Goal: Task Accomplishment & Management: Use online tool/utility

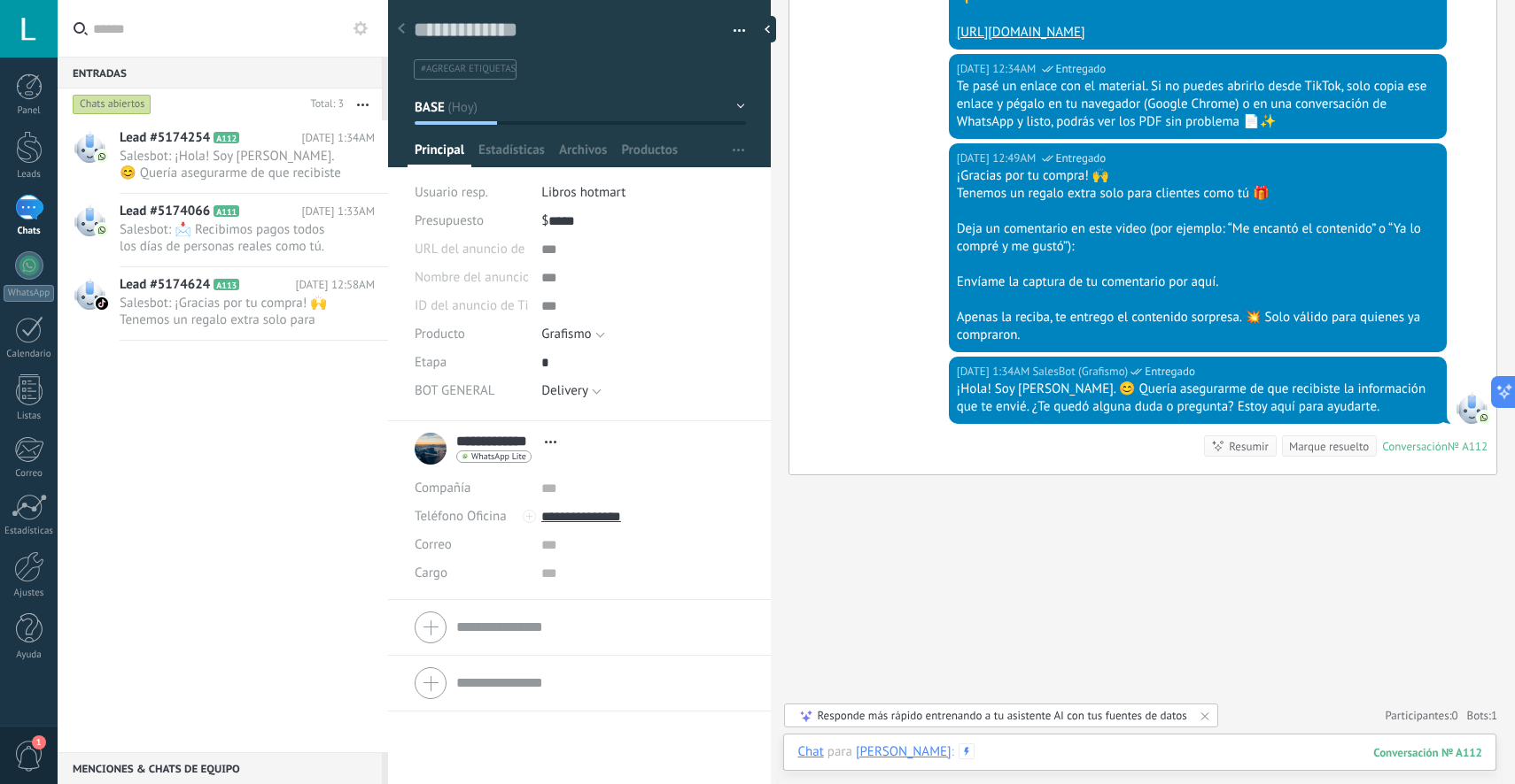
scroll to position [7232, 0]
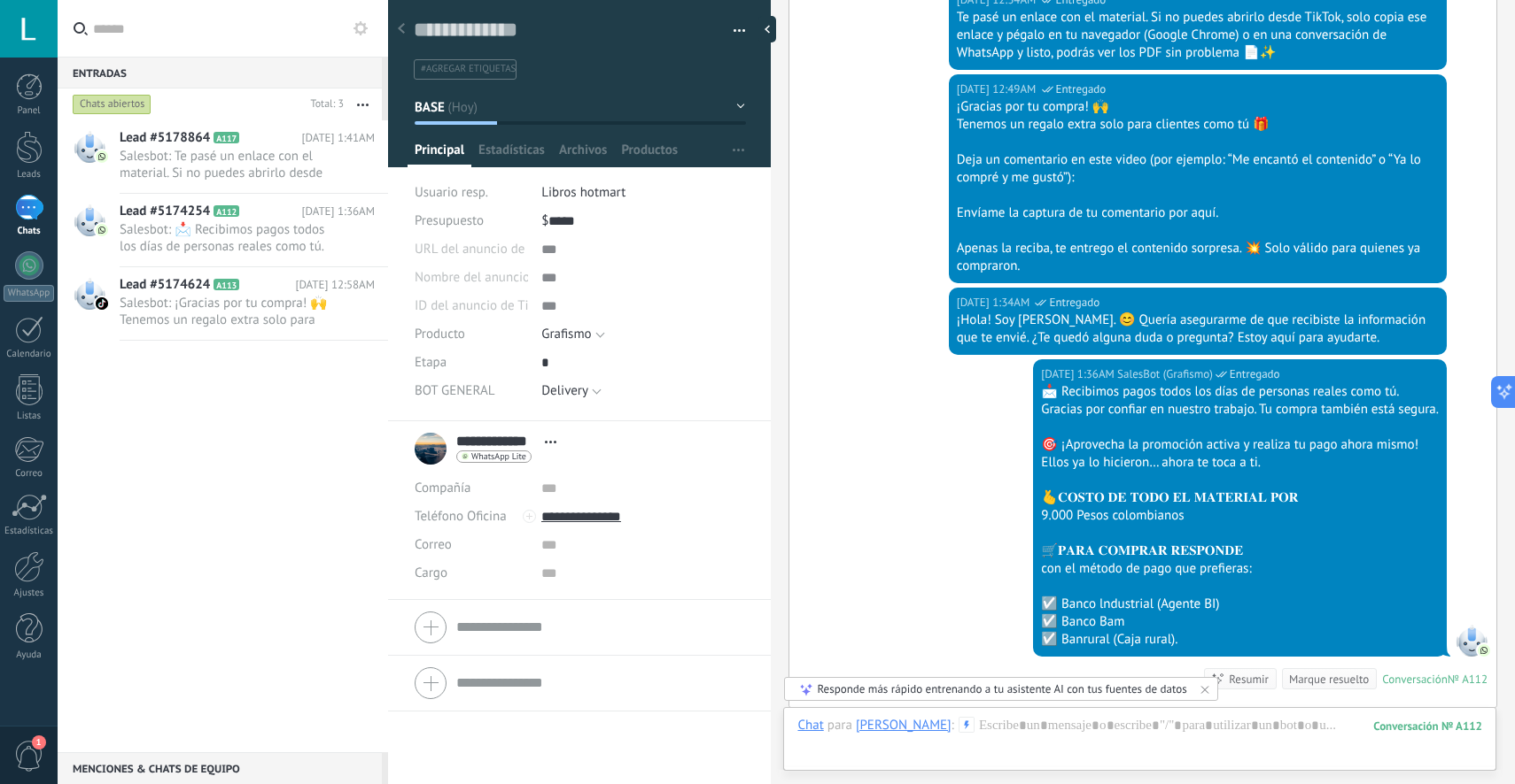
scroll to position [7577, 0]
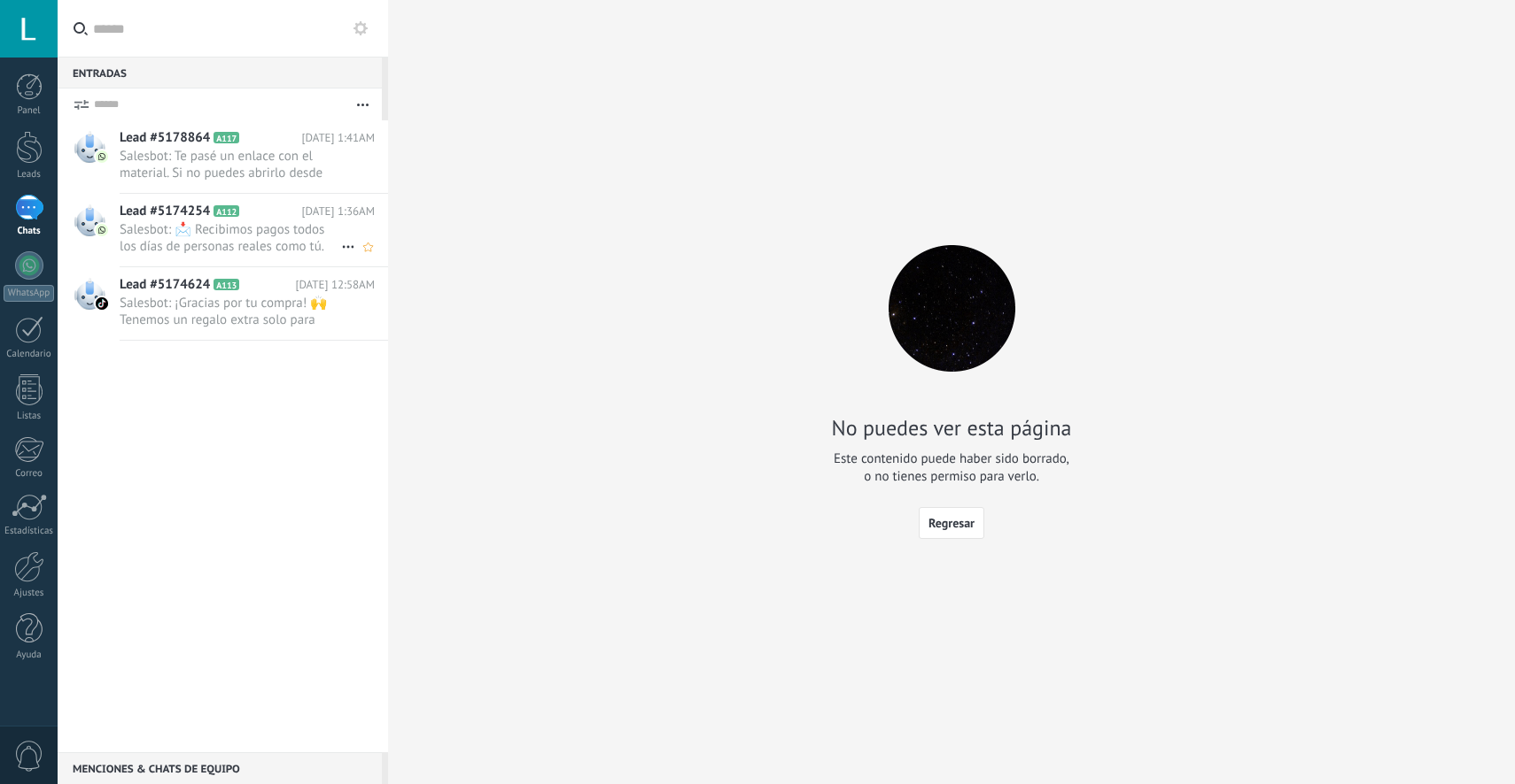
click at [267, 245] on span "Salesbot: 📩 Recibimos pagos todos los días de personas reales como tú. Gracias …" at bounding box center [230, 237] width 221 height 33
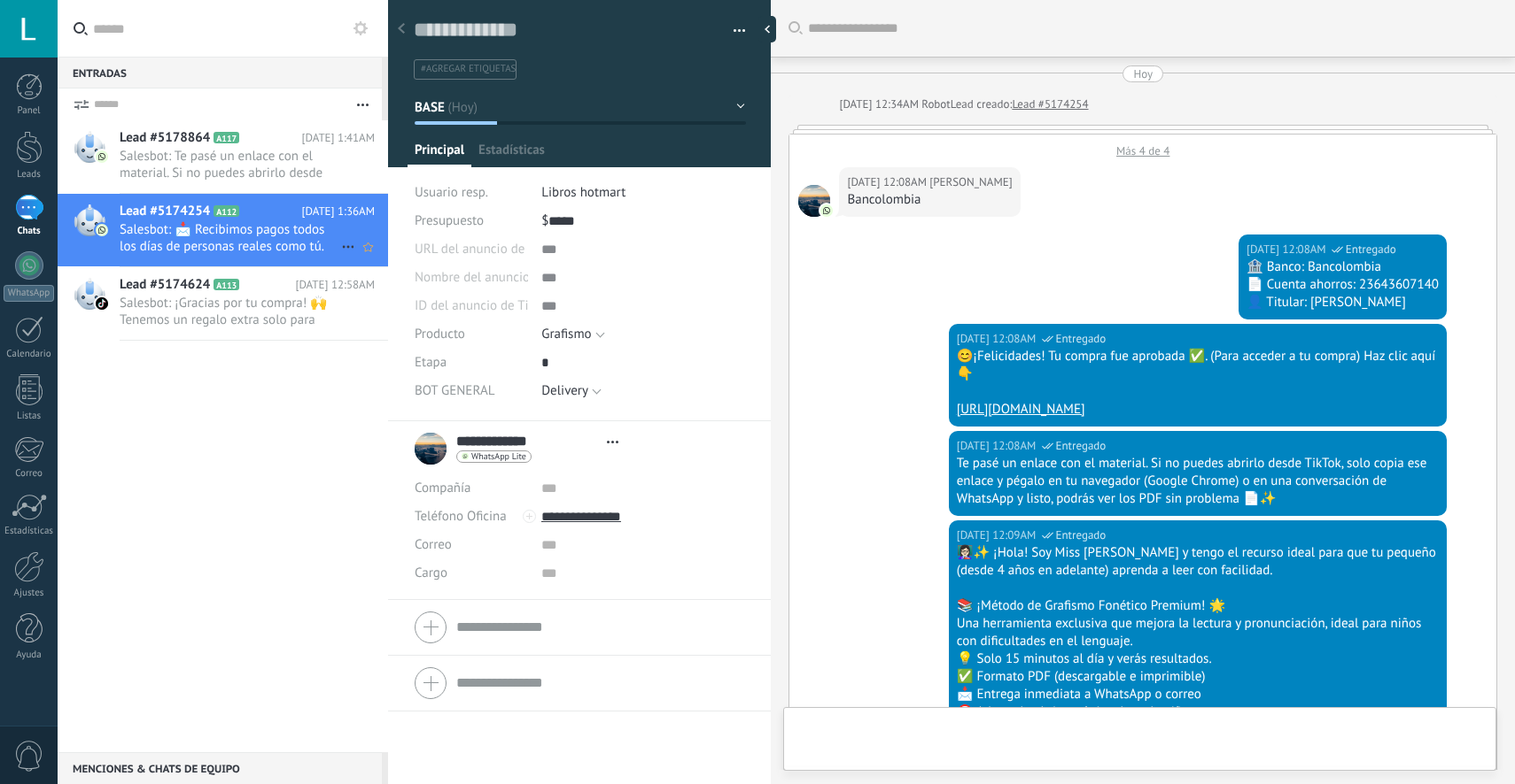
scroll to position [5525, 0]
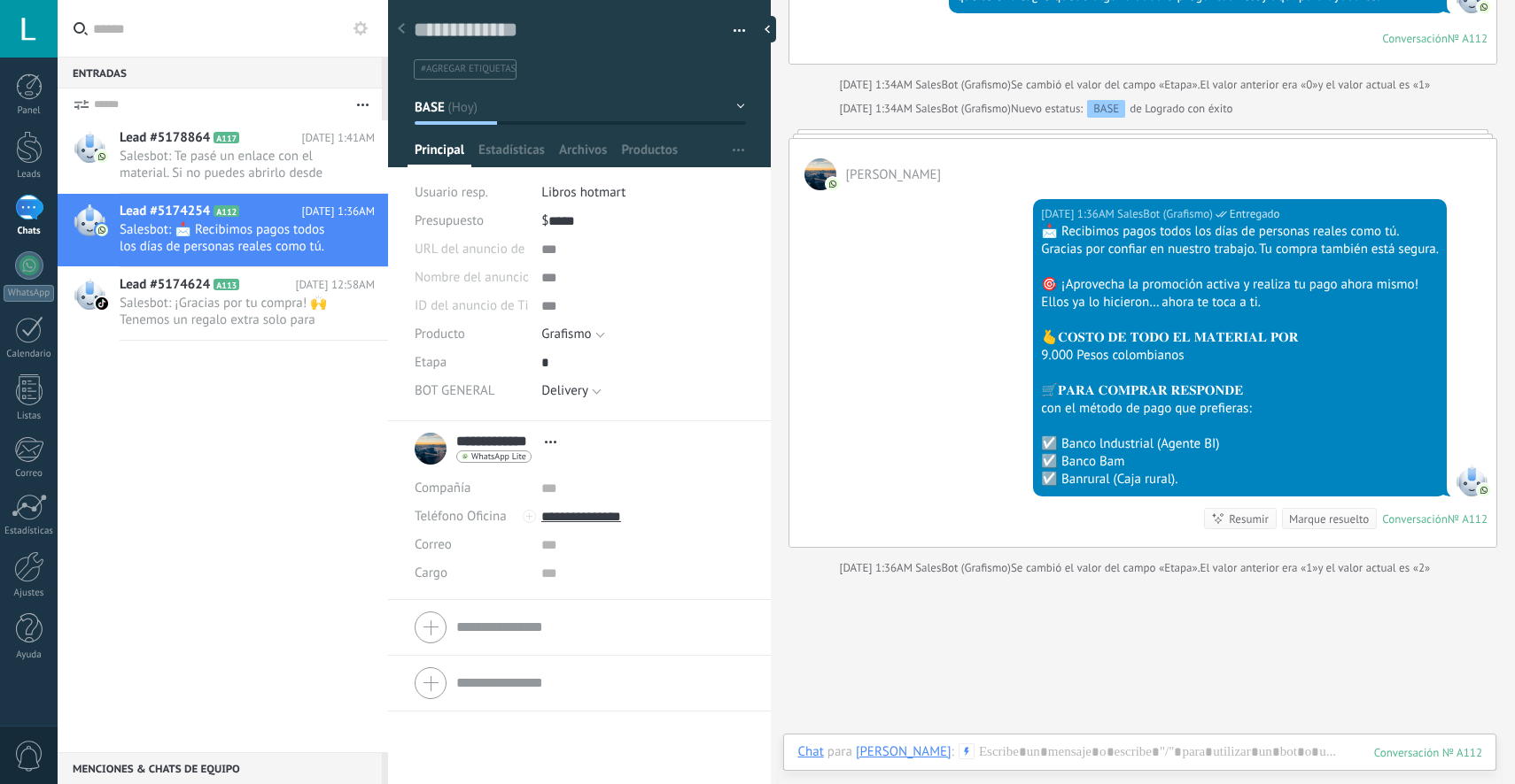
click at [741, 38] on div "Guardar y crear Imprimir Administrar etiquetas Exportar a excel" at bounding box center [579, 33] width 383 height 91
click at [733, 32] on span "button" at bounding box center [740, 33] width 13 height 4
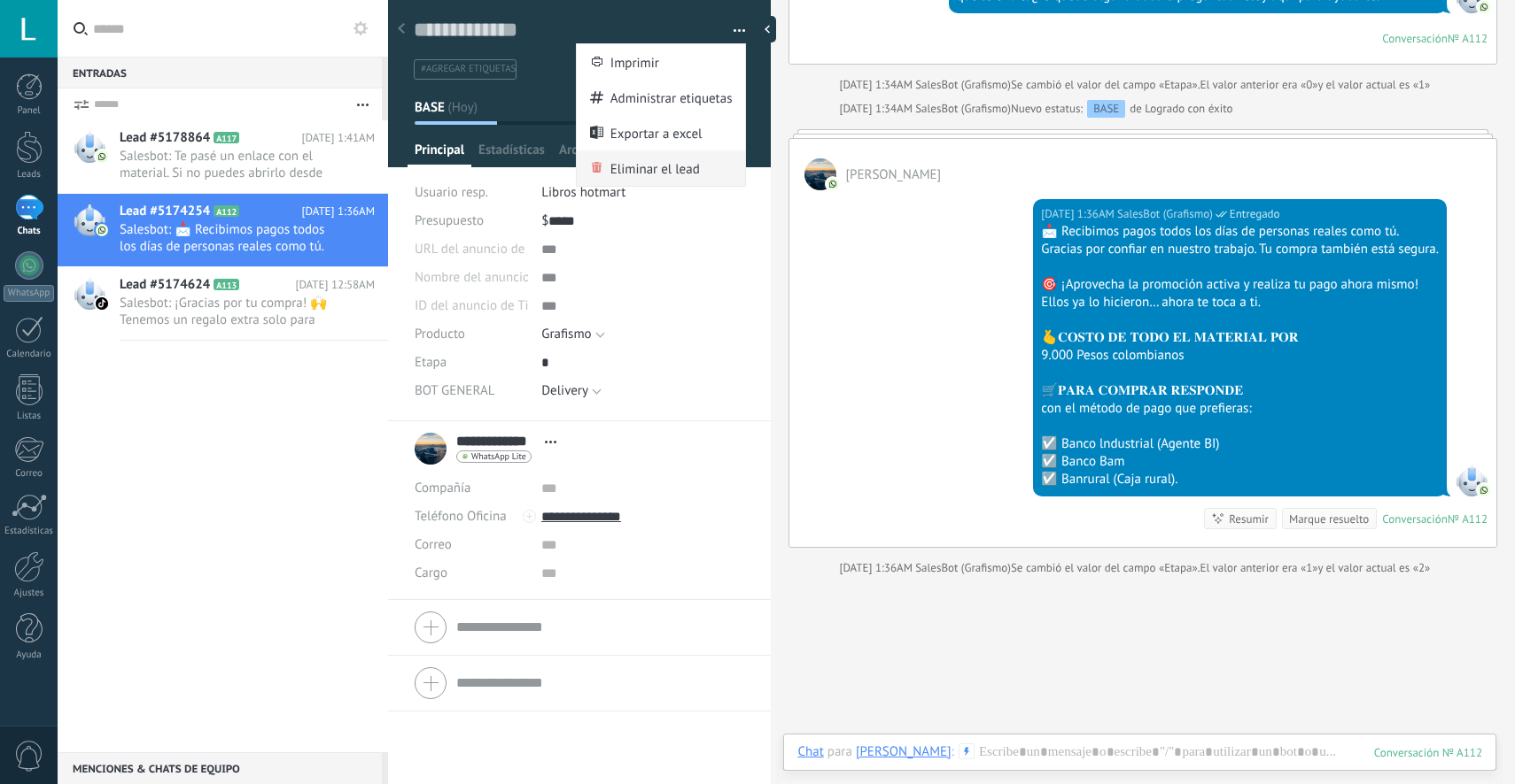
click at [701, 163] on div "Eliminar el lead" at bounding box center [661, 167] width 169 height 35
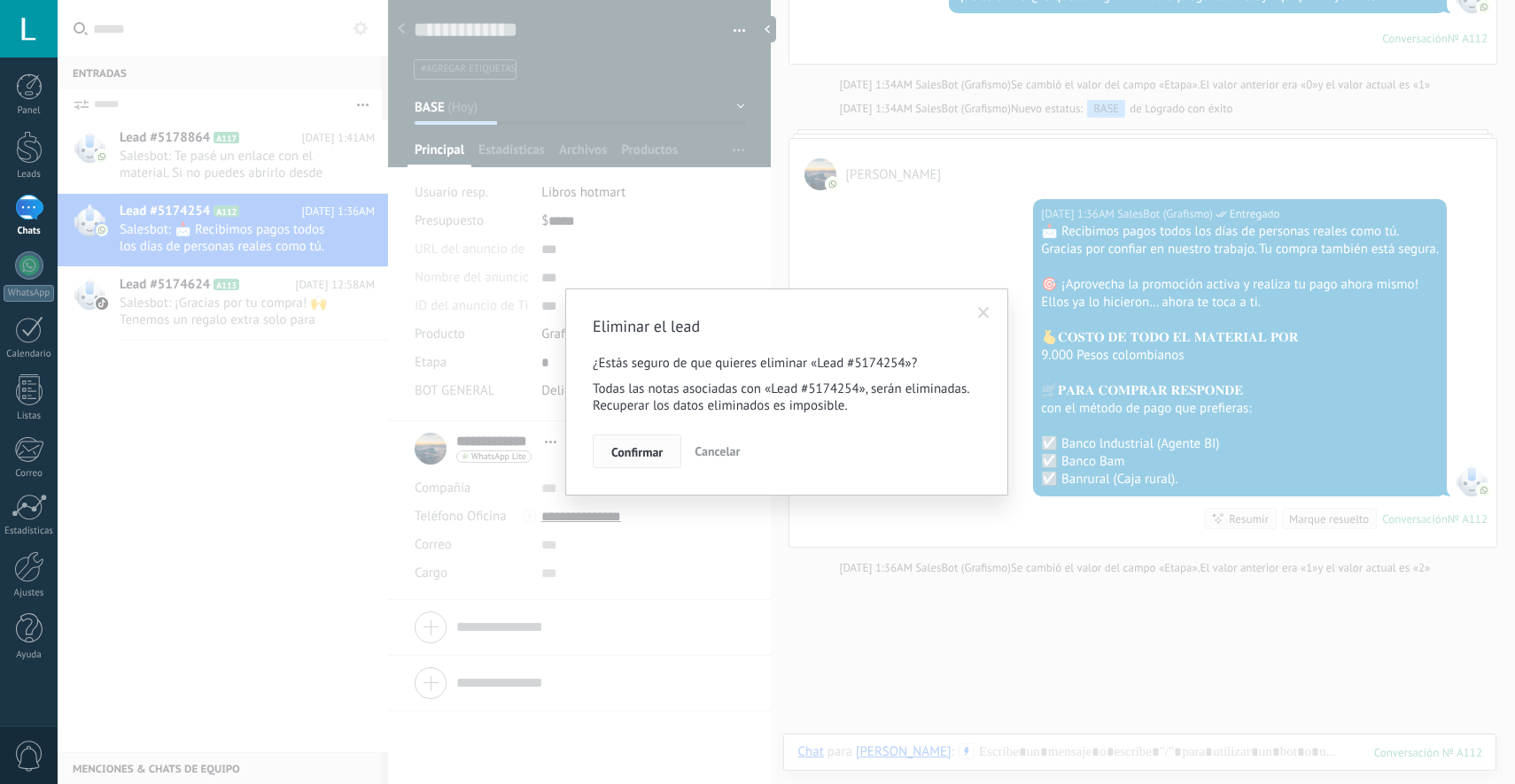
click at [620, 439] on button "Confirmar" at bounding box center [637, 450] width 88 height 33
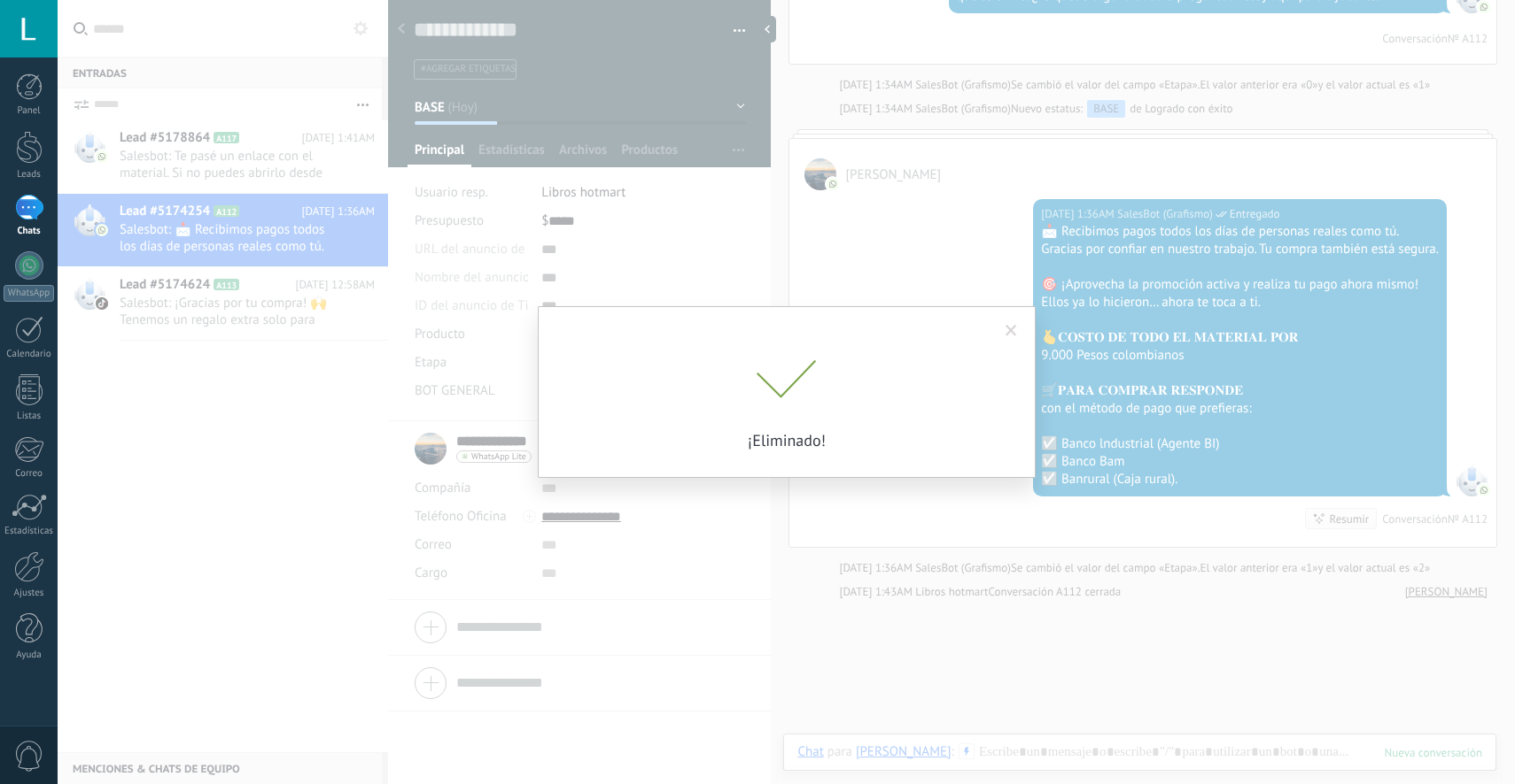
scroll to position [5548, 0]
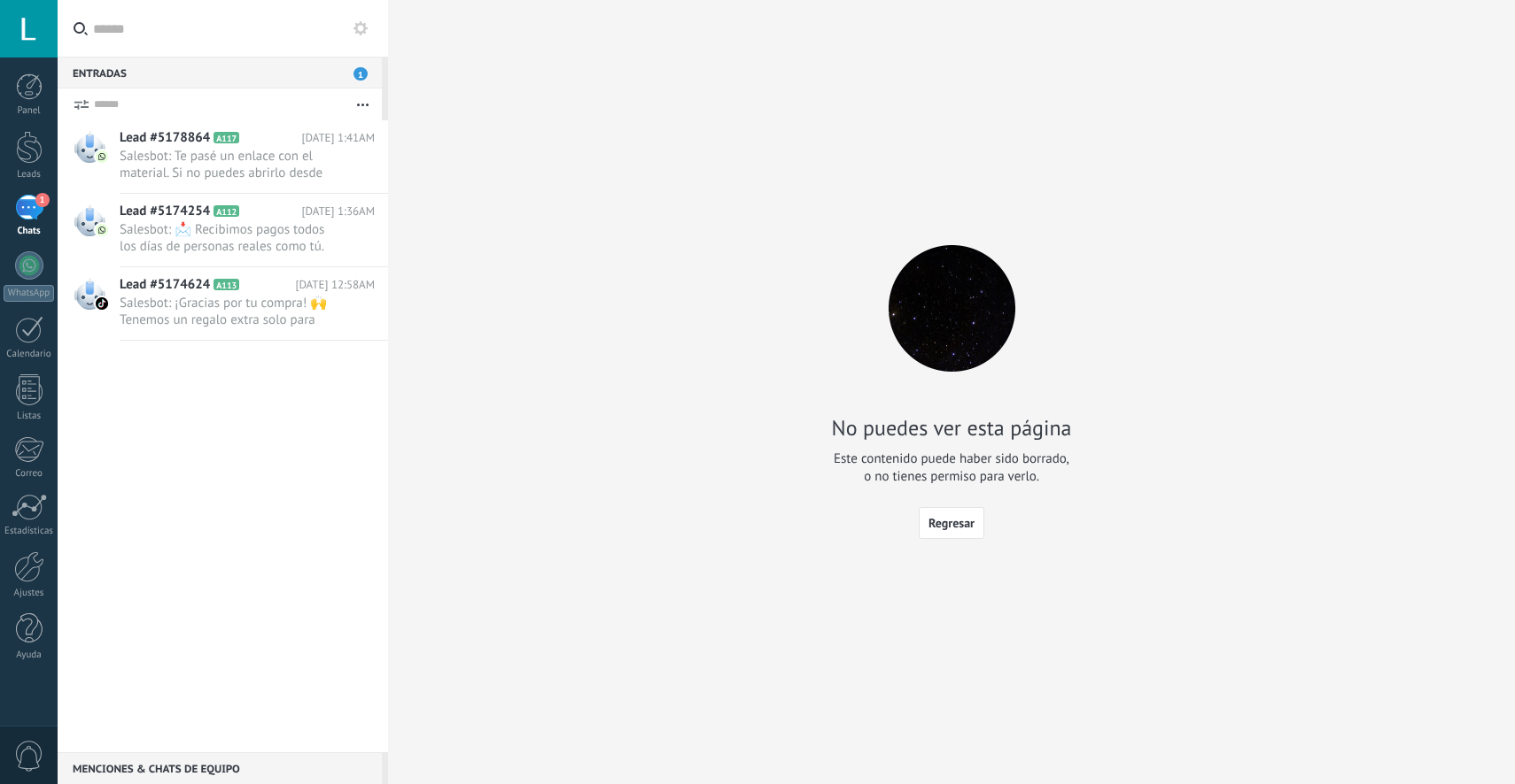
click at [251, 80] on div "Entradas 1" at bounding box center [220, 72] width 324 height 31
click at [359, 70] on span "1" at bounding box center [361, 74] width 14 height 13
click at [225, 71] on div "Entradas 1" at bounding box center [220, 72] width 324 height 31
click at [31, 203] on div "1" at bounding box center [30, 208] width 29 height 26
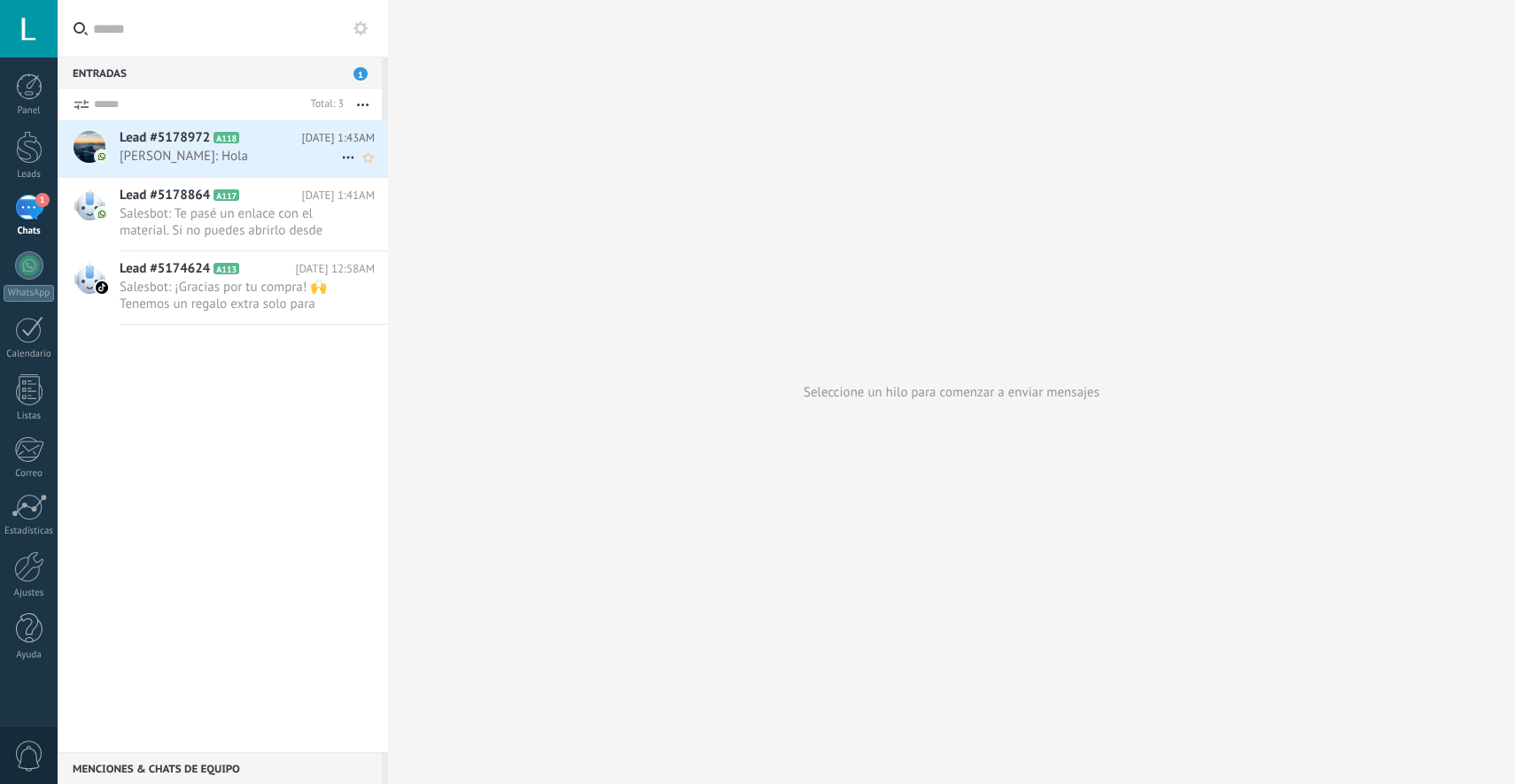
click at [157, 140] on span "Lead #5178972" at bounding box center [165, 138] width 90 height 18
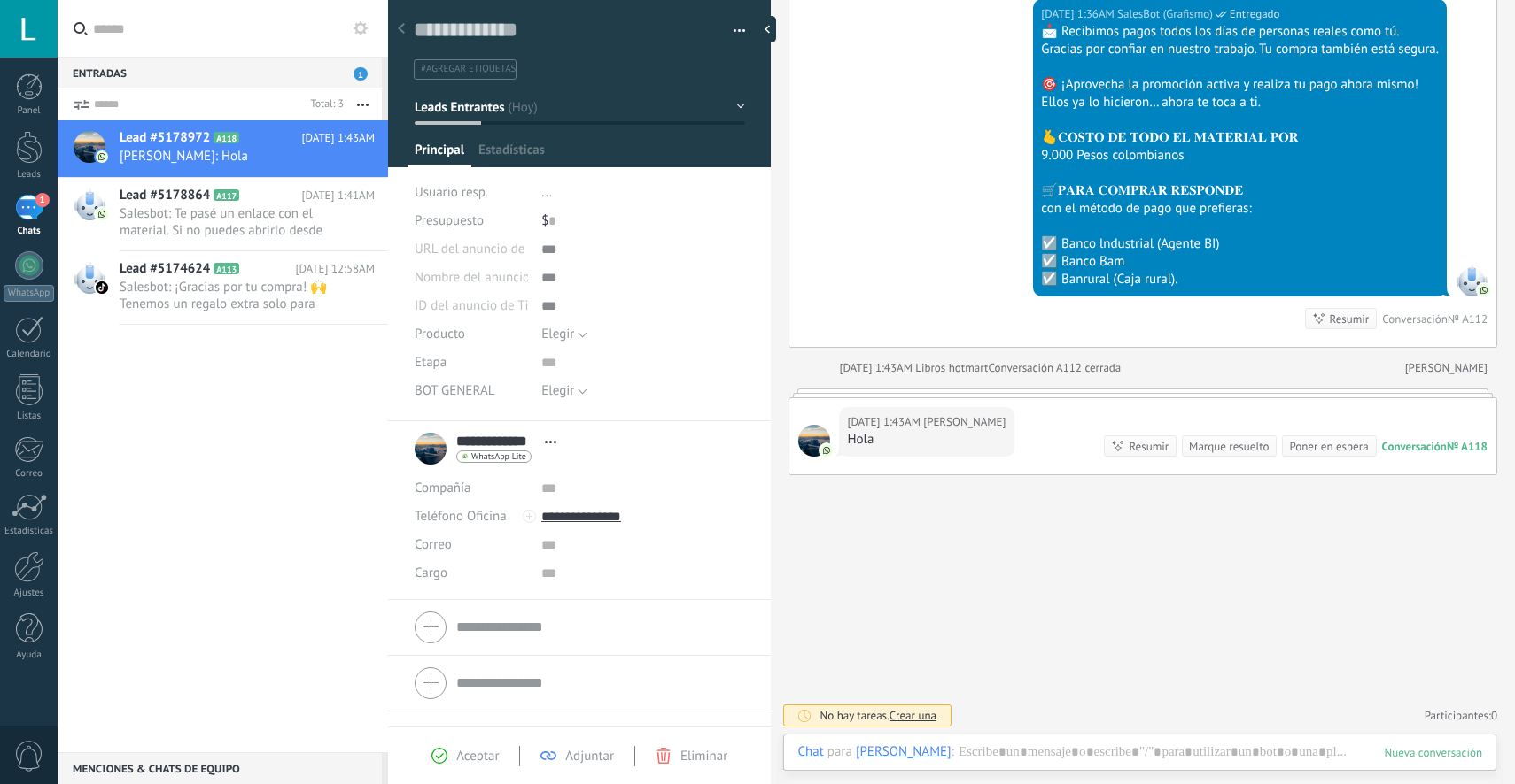
scroll to position [5940, 0]
click at [306, 281] on span "Salesbot: ¡Gracias por tu compra! 🙌 Tenemos un regalo extra solo para clientes …" at bounding box center [230, 295] width 221 height 33
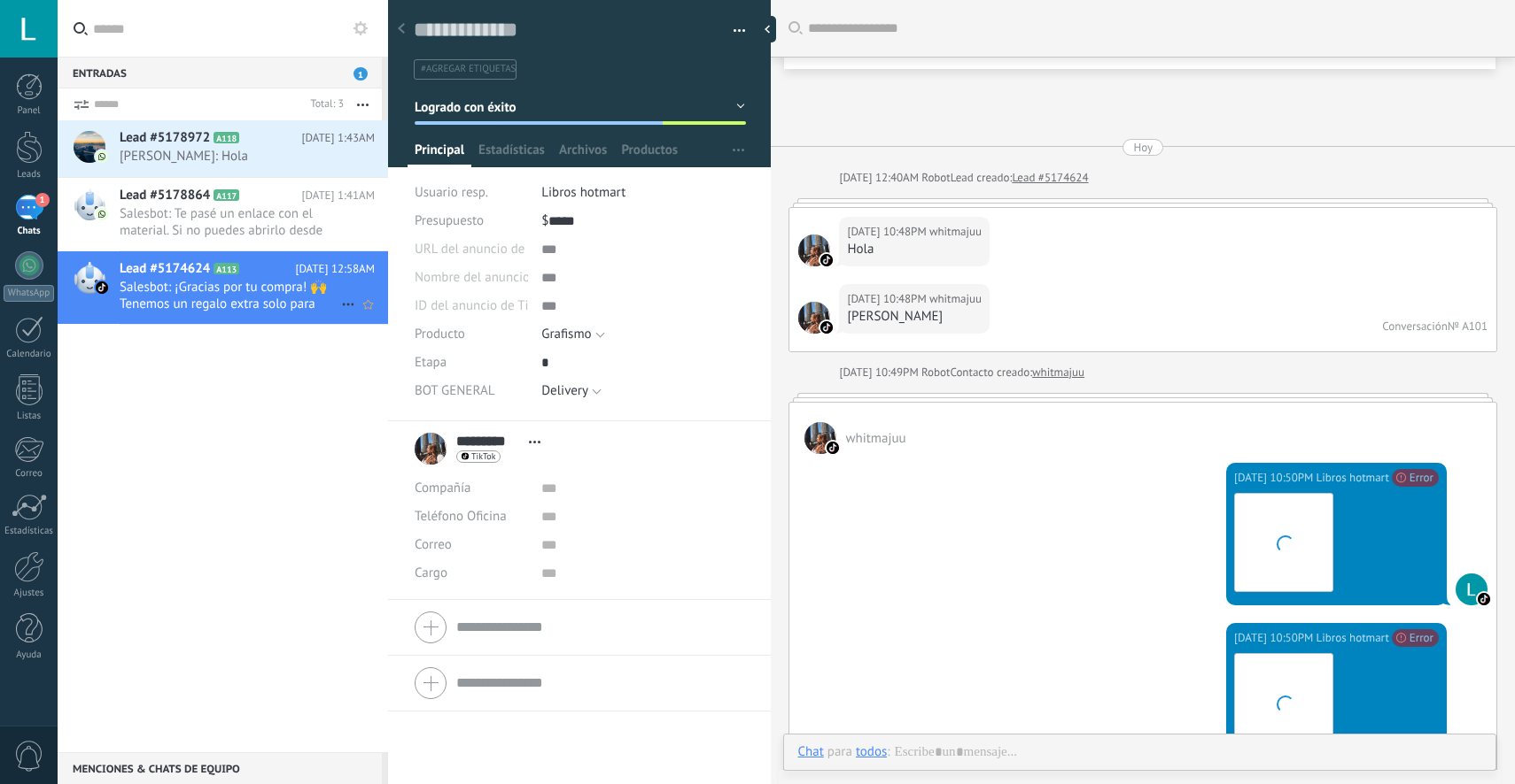
scroll to position [5323, 0]
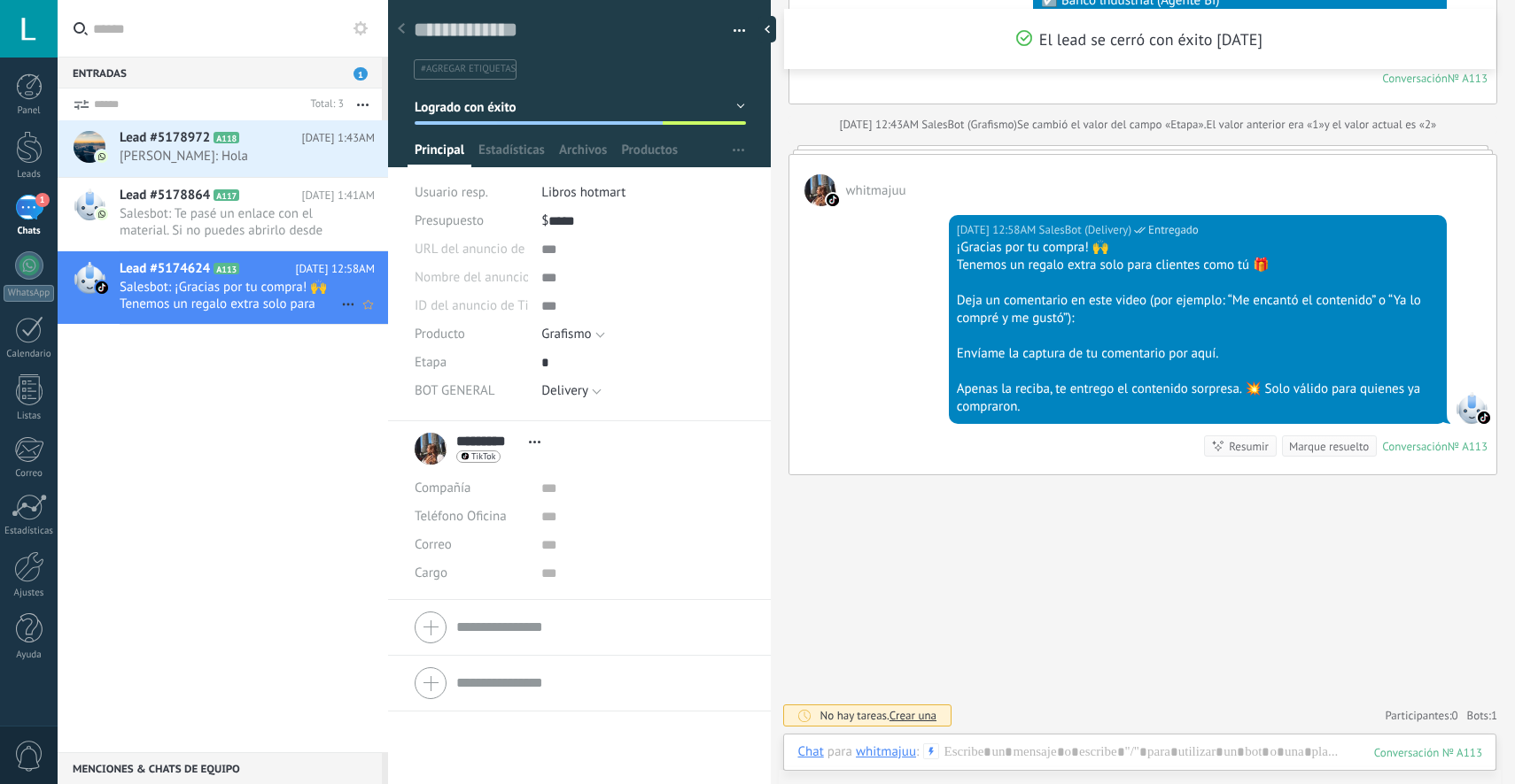
click at [345, 305] on use at bounding box center [347, 305] width 12 height 3
click at [327, 341] on div at bounding box center [758, 392] width 1515 height 784
click at [731, 26] on button "button" at bounding box center [732, 31] width 26 height 27
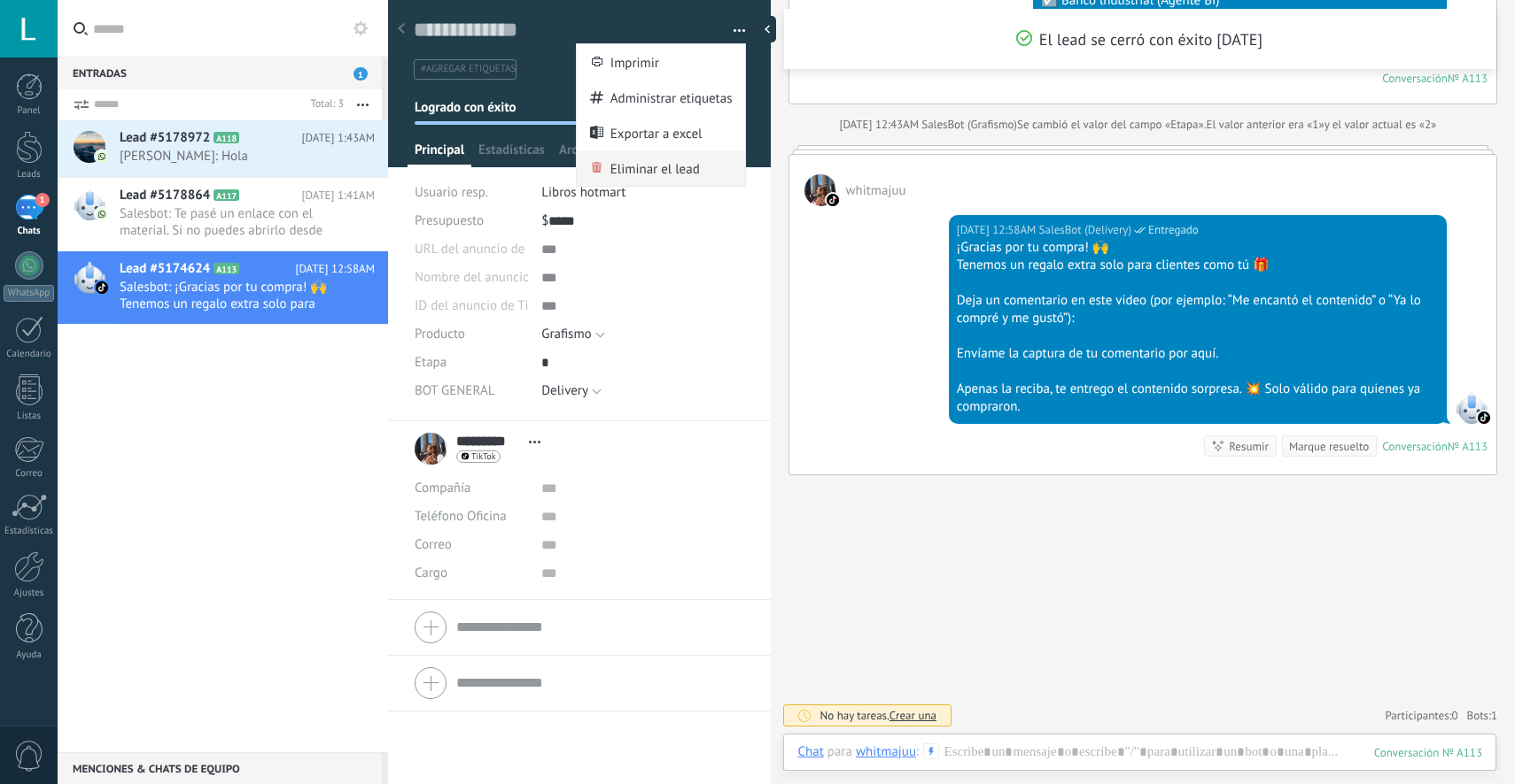
click at [700, 170] on div "Eliminar el lead" at bounding box center [661, 167] width 169 height 35
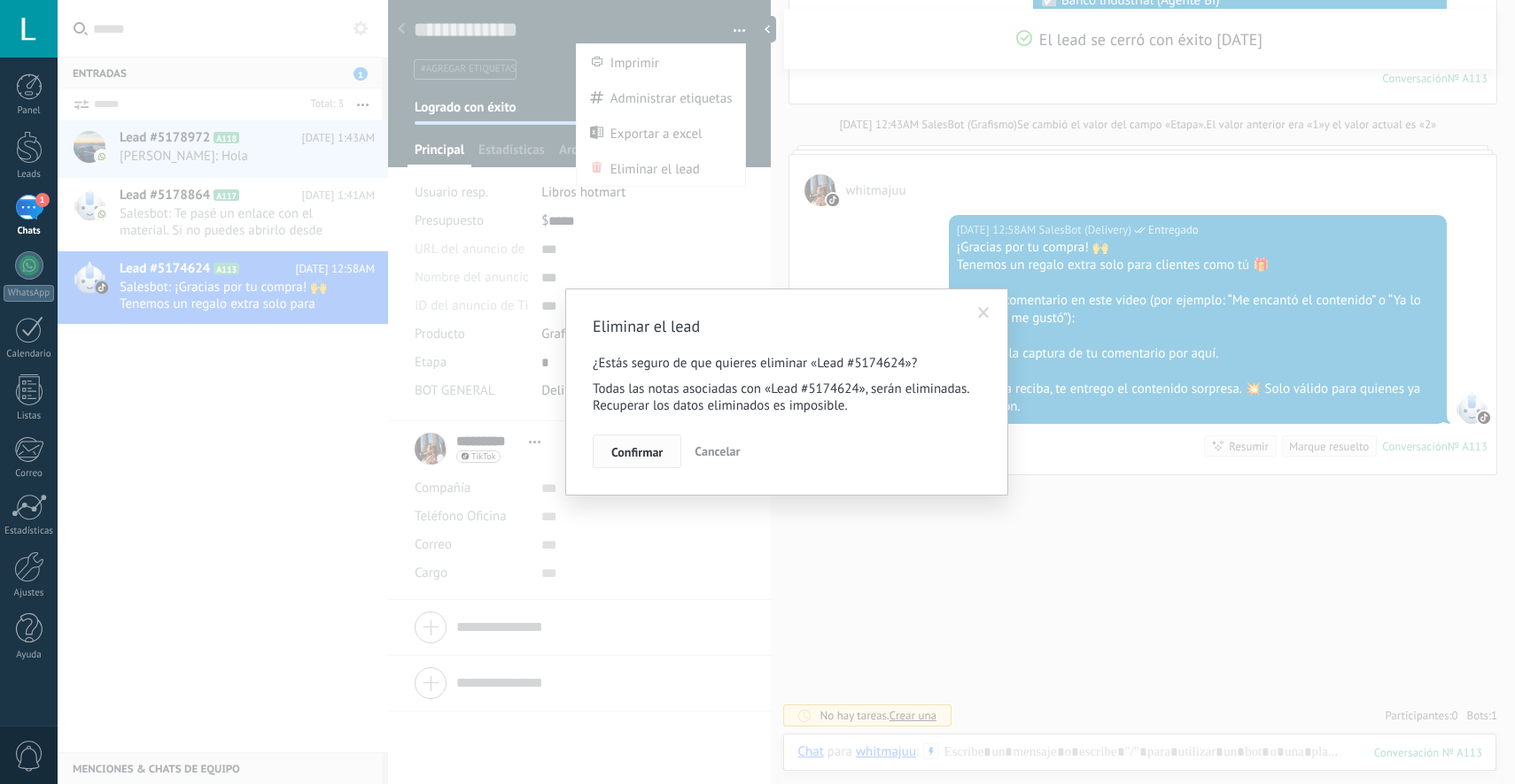
click at [654, 449] on span "Confirmar" at bounding box center [636, 452] width 51 height 13
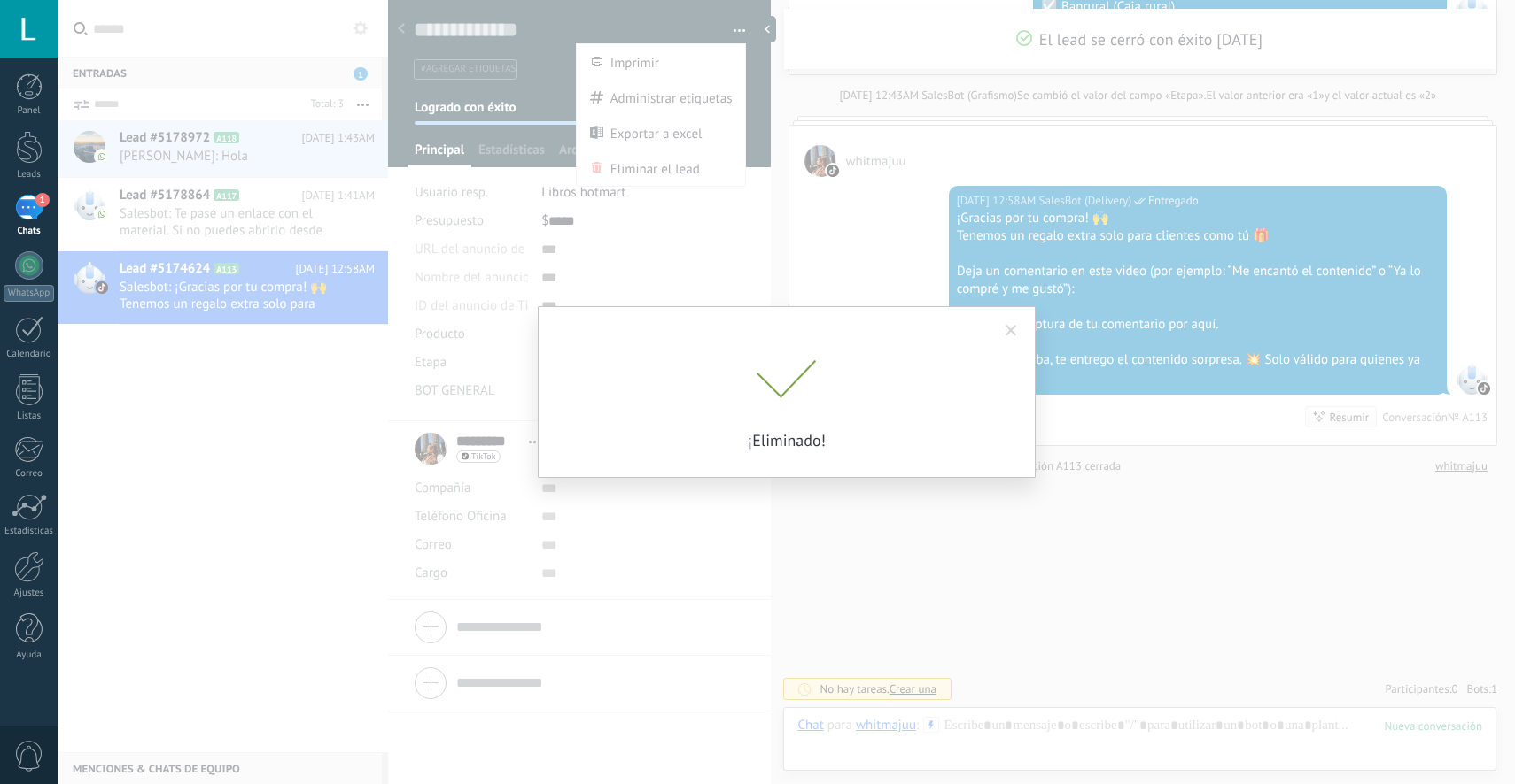
scroll to position [5352, 0]
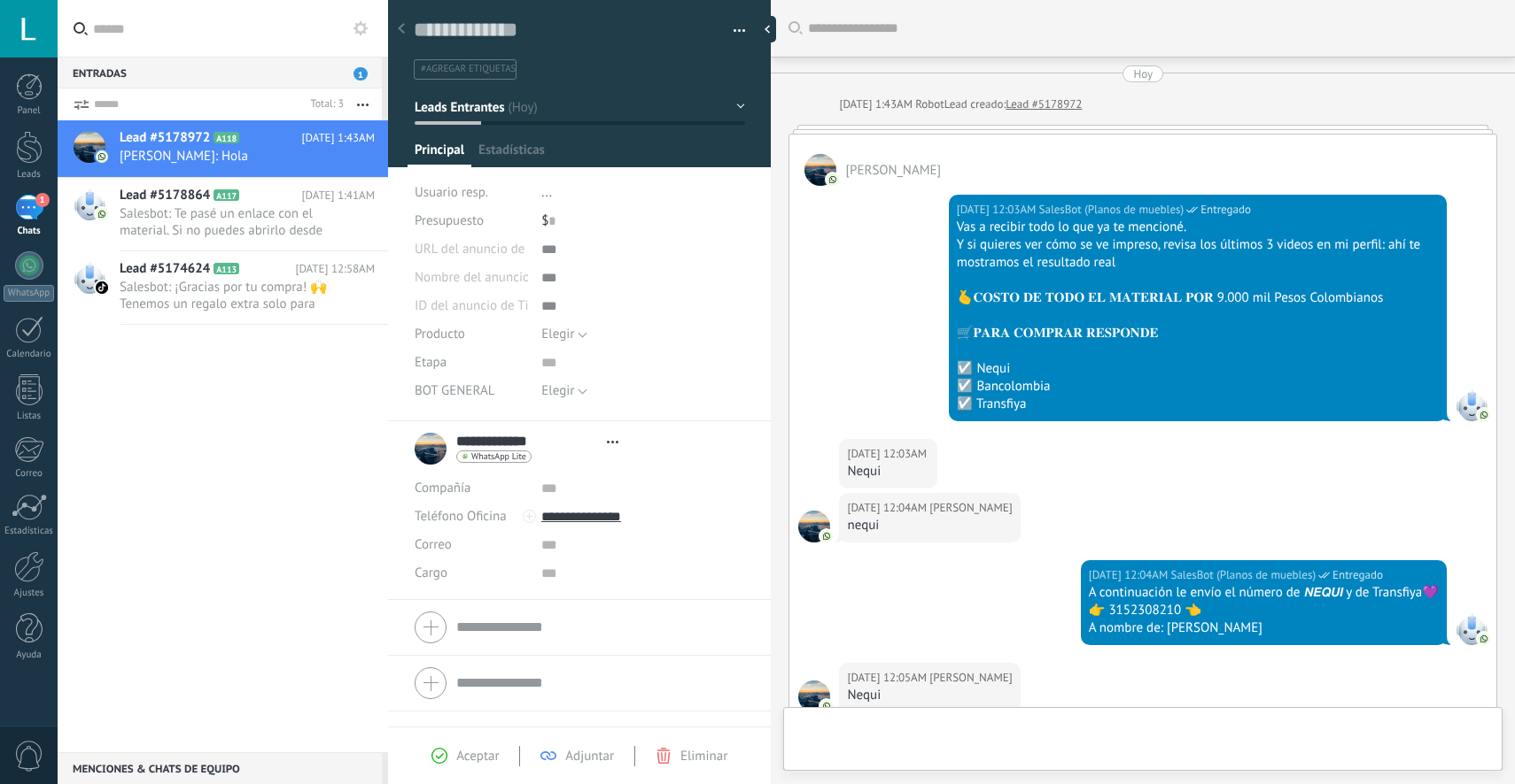
type textarea "**********"
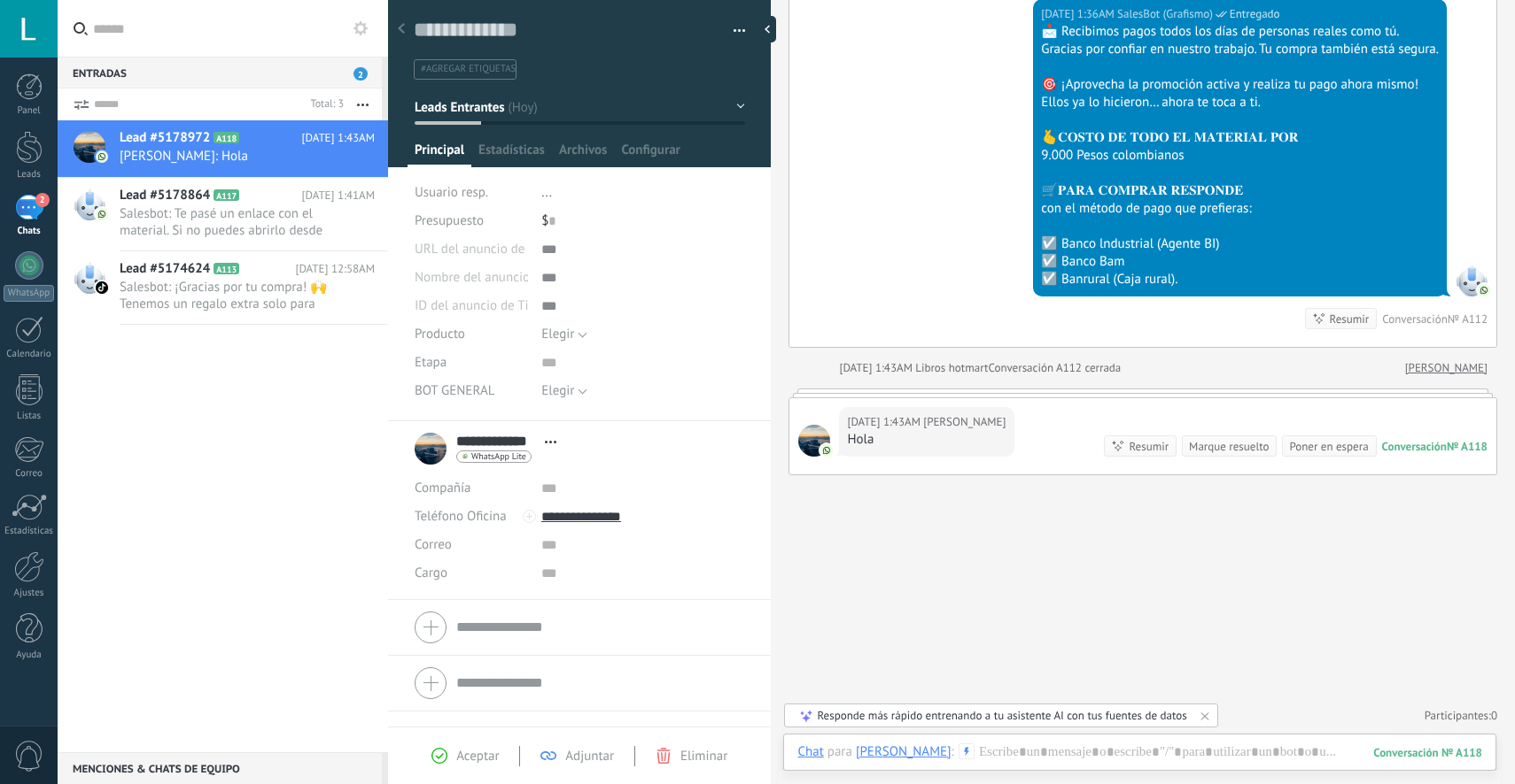
click at [736, 29] on button "button" at bounding box center [732, 31] width 26 height 27
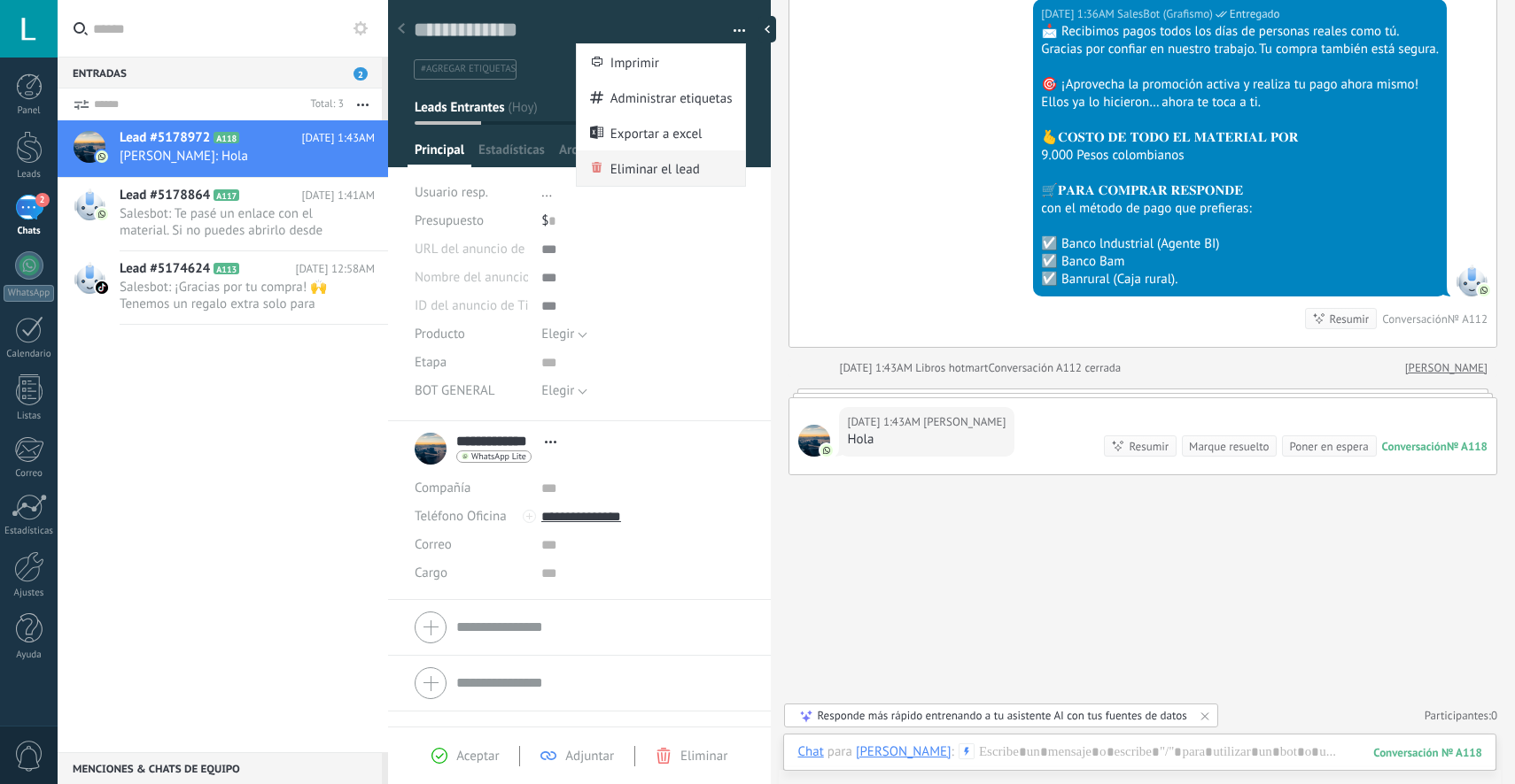
click at [648, 184] on span "Eliminar el lead" at bounding box center [654, 167] width 89 height 35
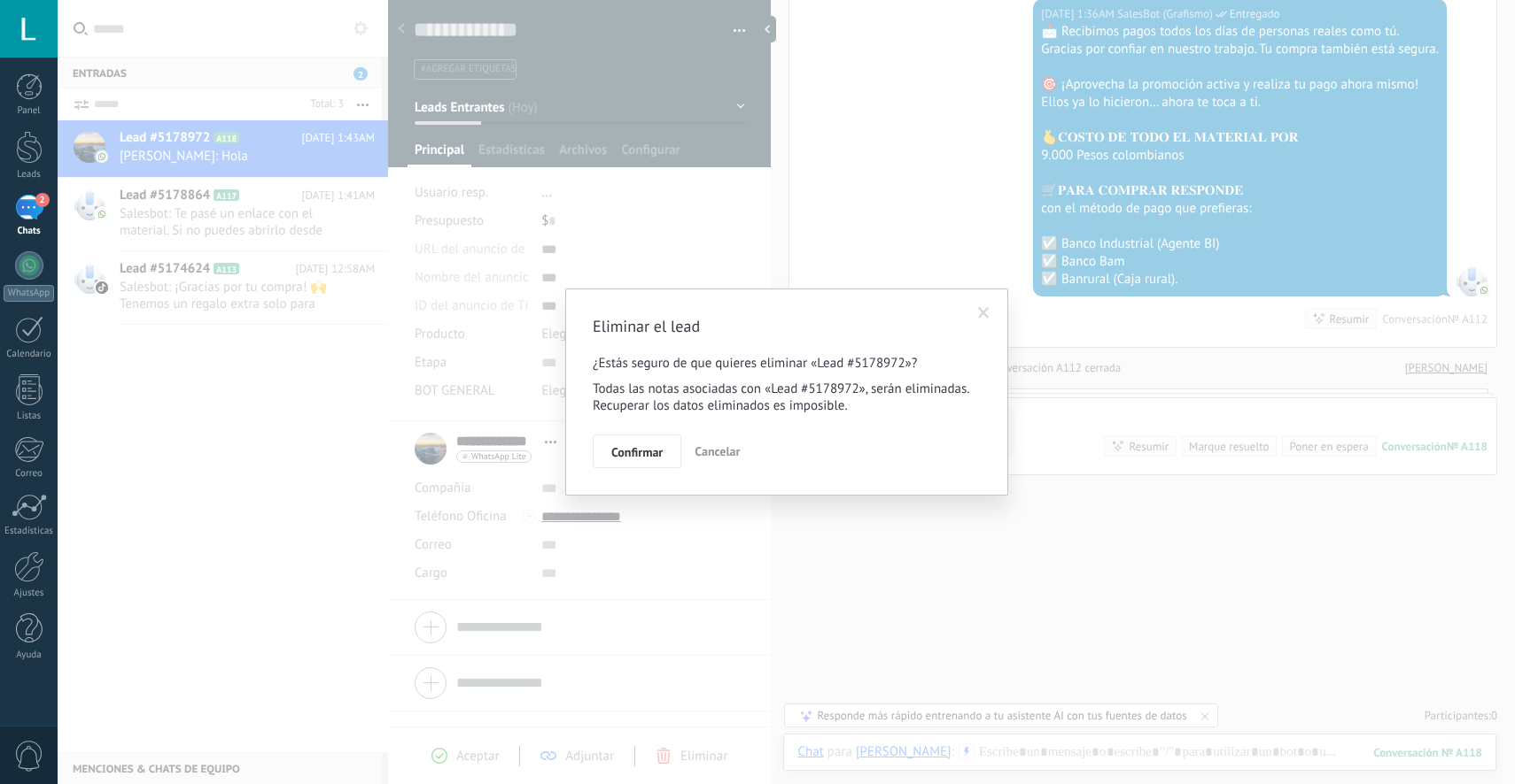
click at [647, 470] on div "Eliminar el lead ¿Estás seguro de que quieres eliminar «Lead #5178972»? Todas l…" at bounding box center [786, 392] width 443 height 207
click at [643, 450] on span "Confirmar" at bounding box center [636, 452] width 51 height 13
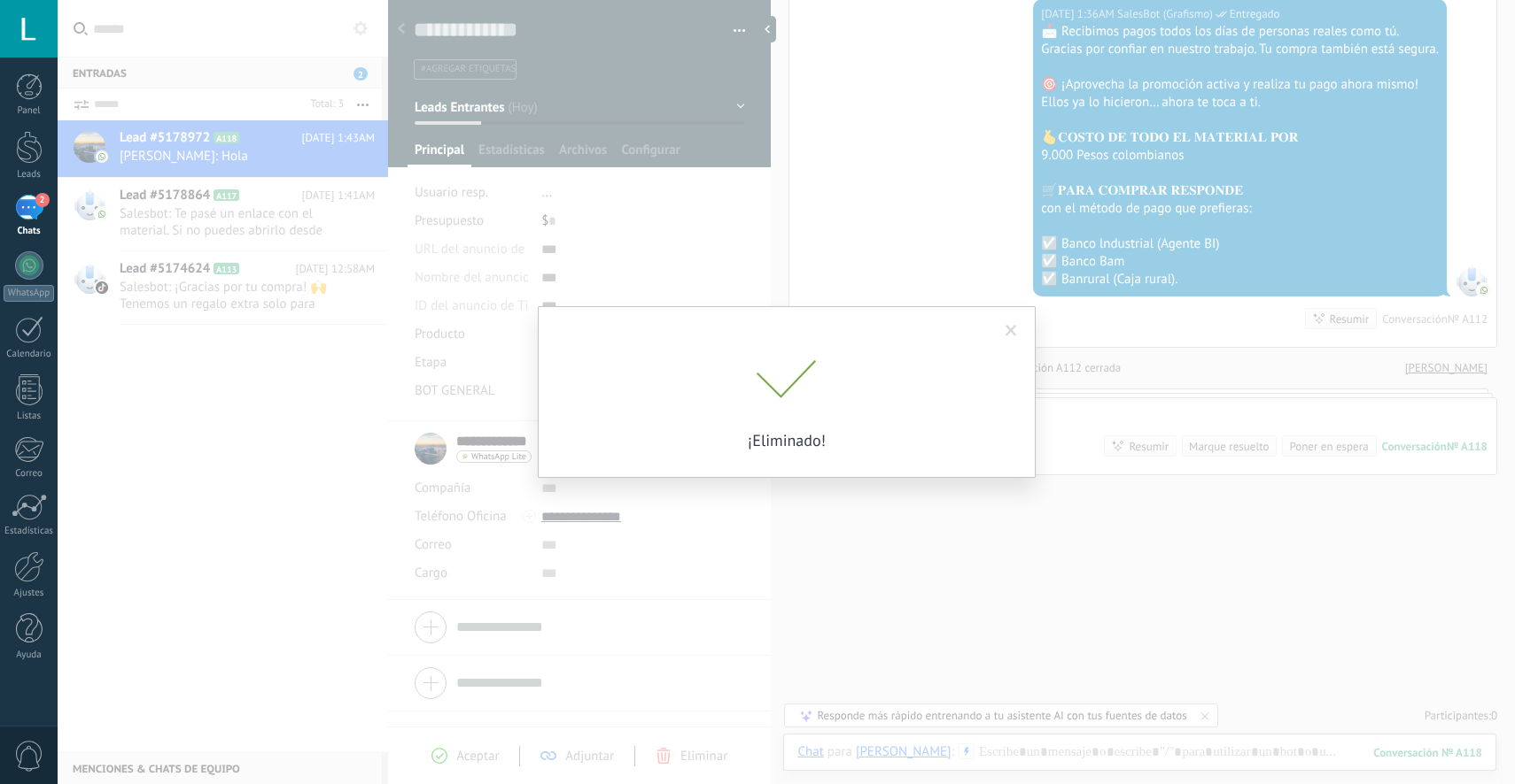
scroll to position [5970, 0]
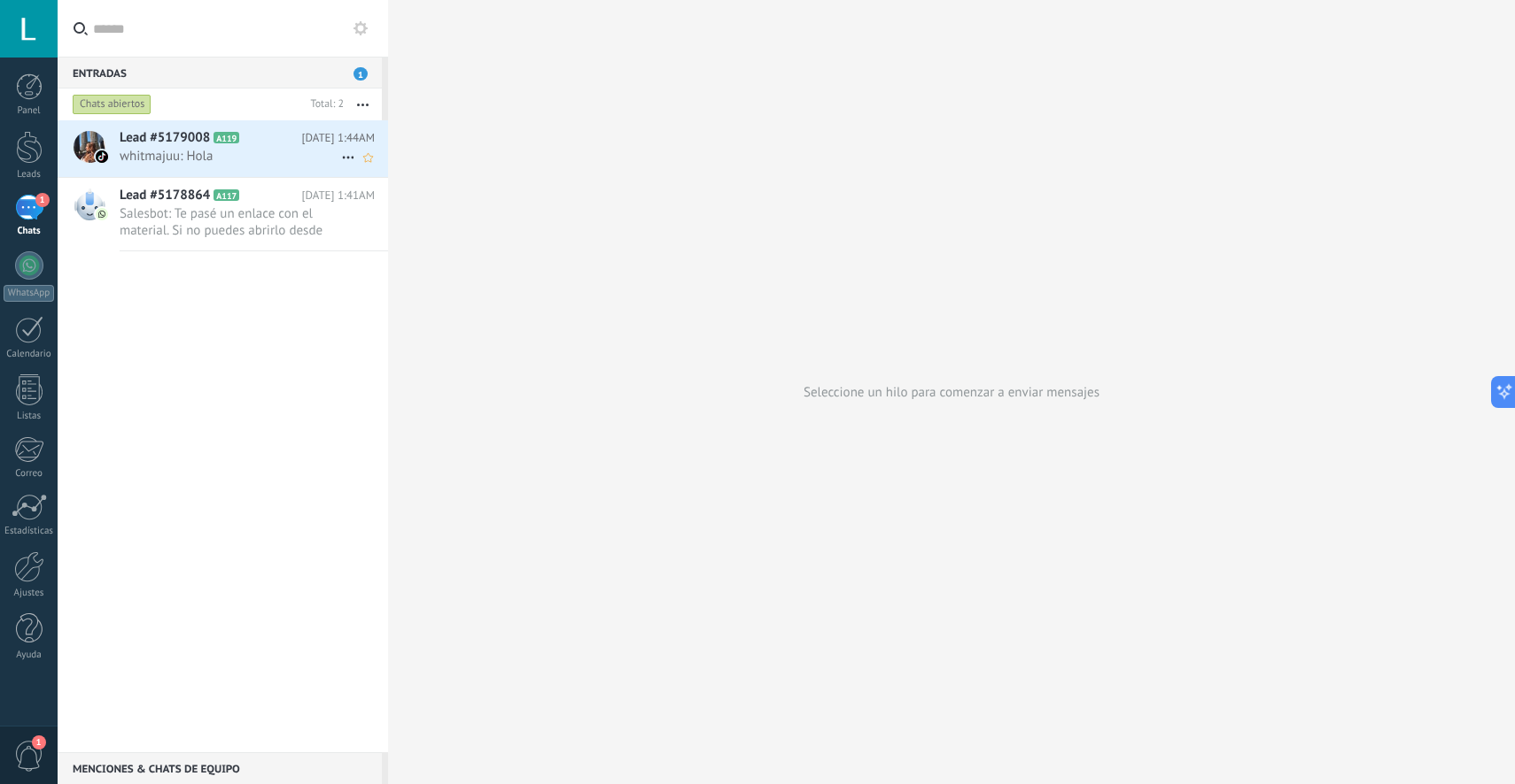
click at [281, 148] on span "whitmajuu: Hola" at bounding box center [230, 156] width 221 height 17
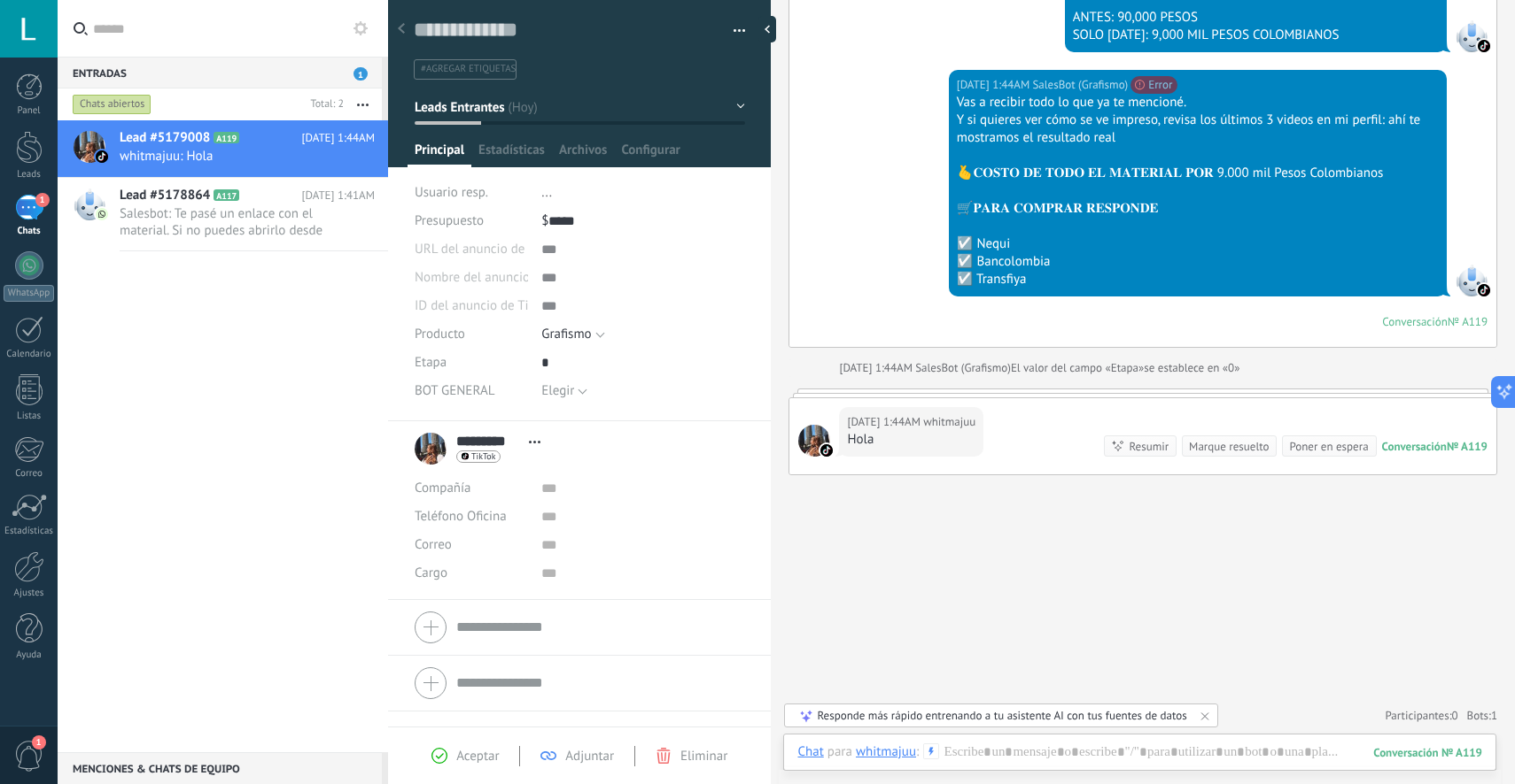
click at [728, 40] on button "button" at bounding box center [732, 31] width 26 height 27
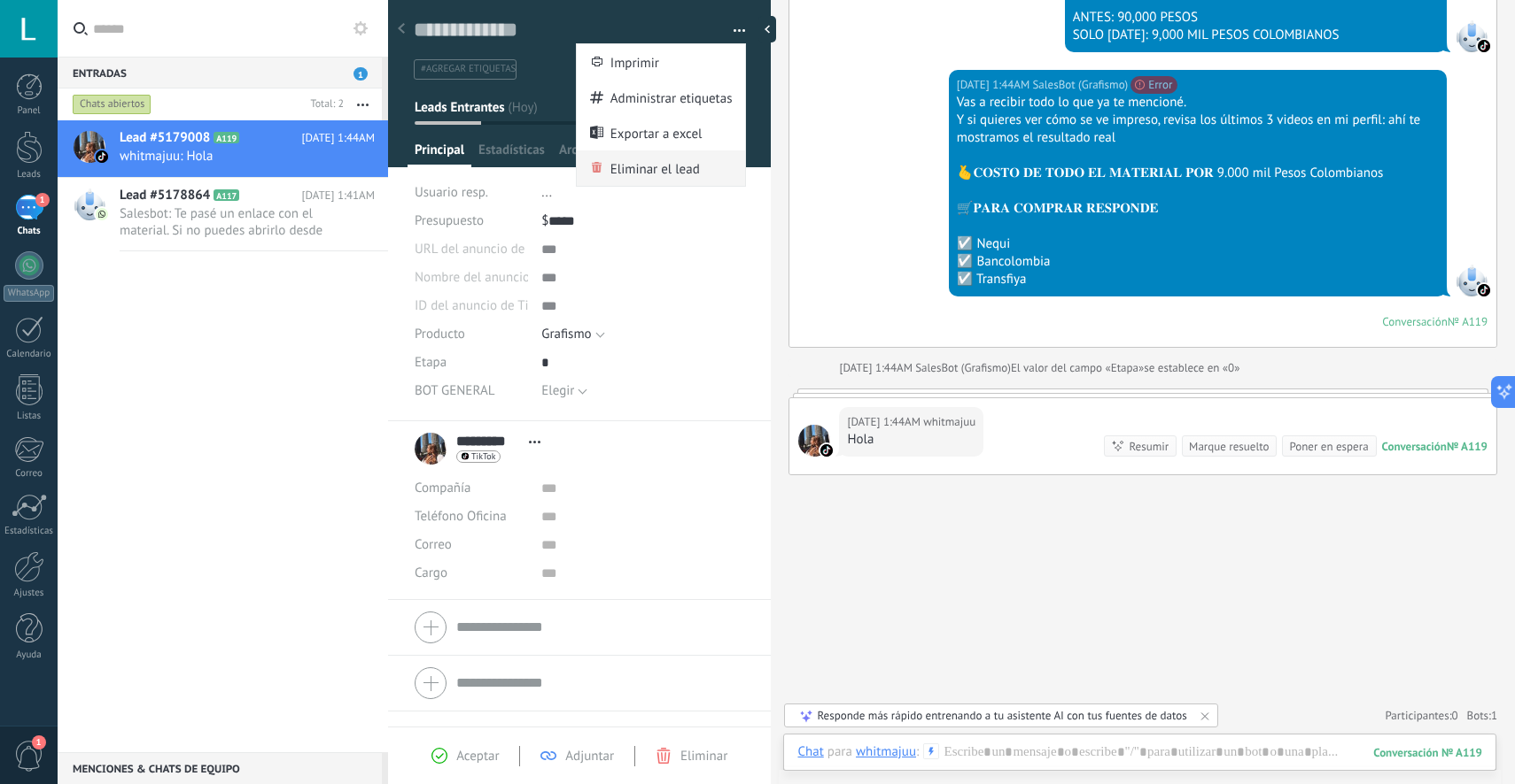
click at [686, 170] on span "Eliminar el lead" at bounding box center [654, 167] width 89 height 35
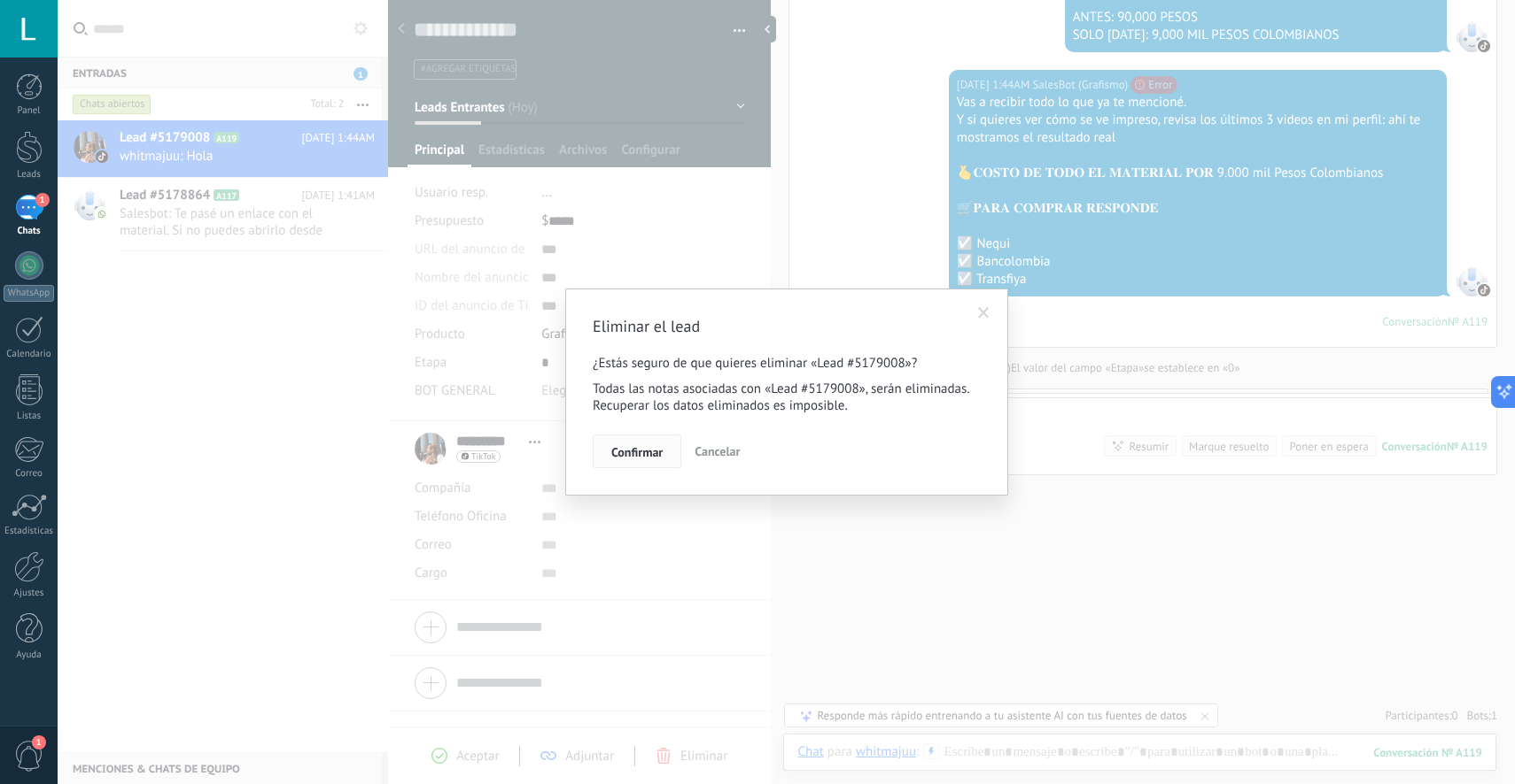
click at [653, 457] on span "Confirmar" at bounding box center [636, 452] width 51 height 13
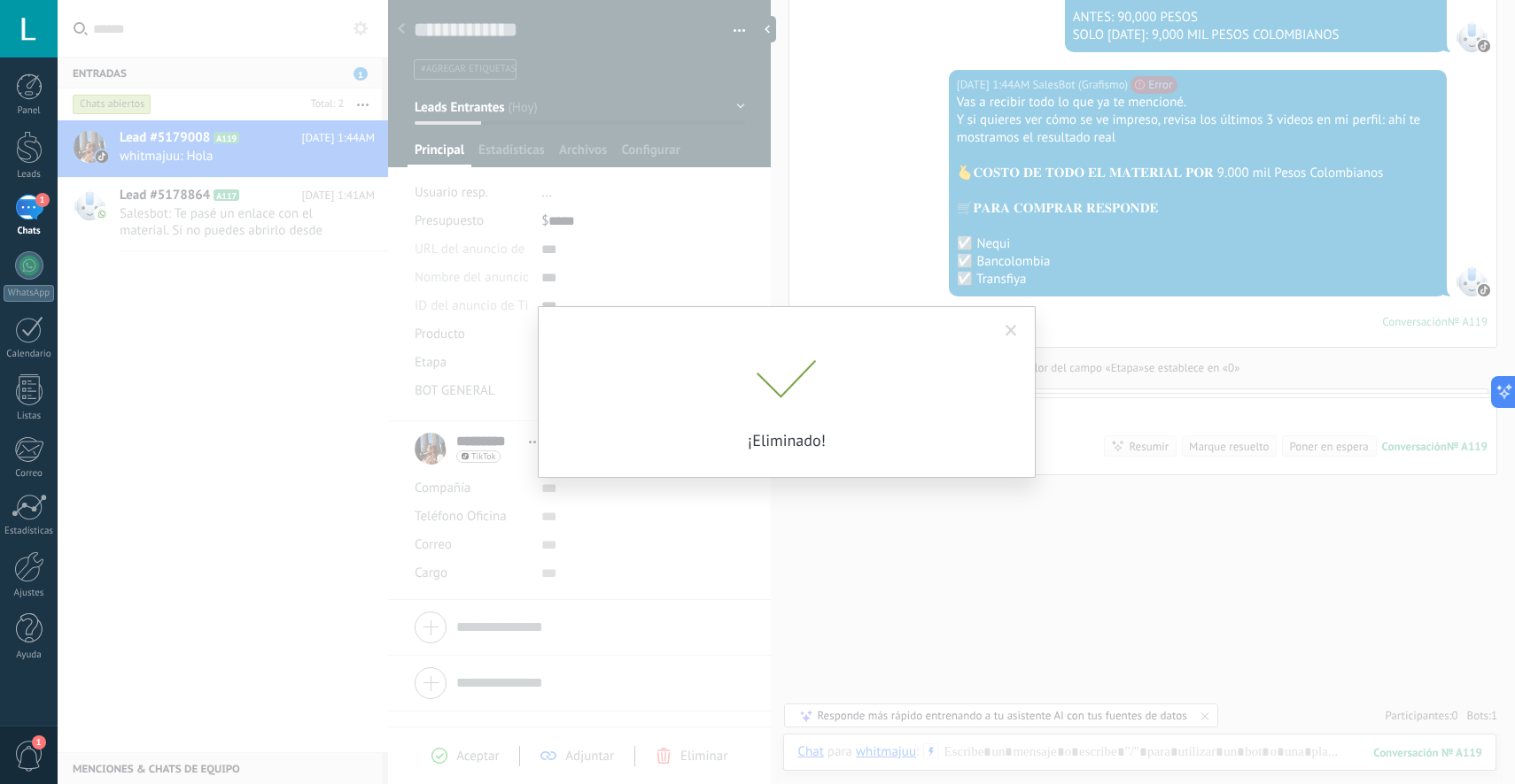
scroll to position [5718, 0]
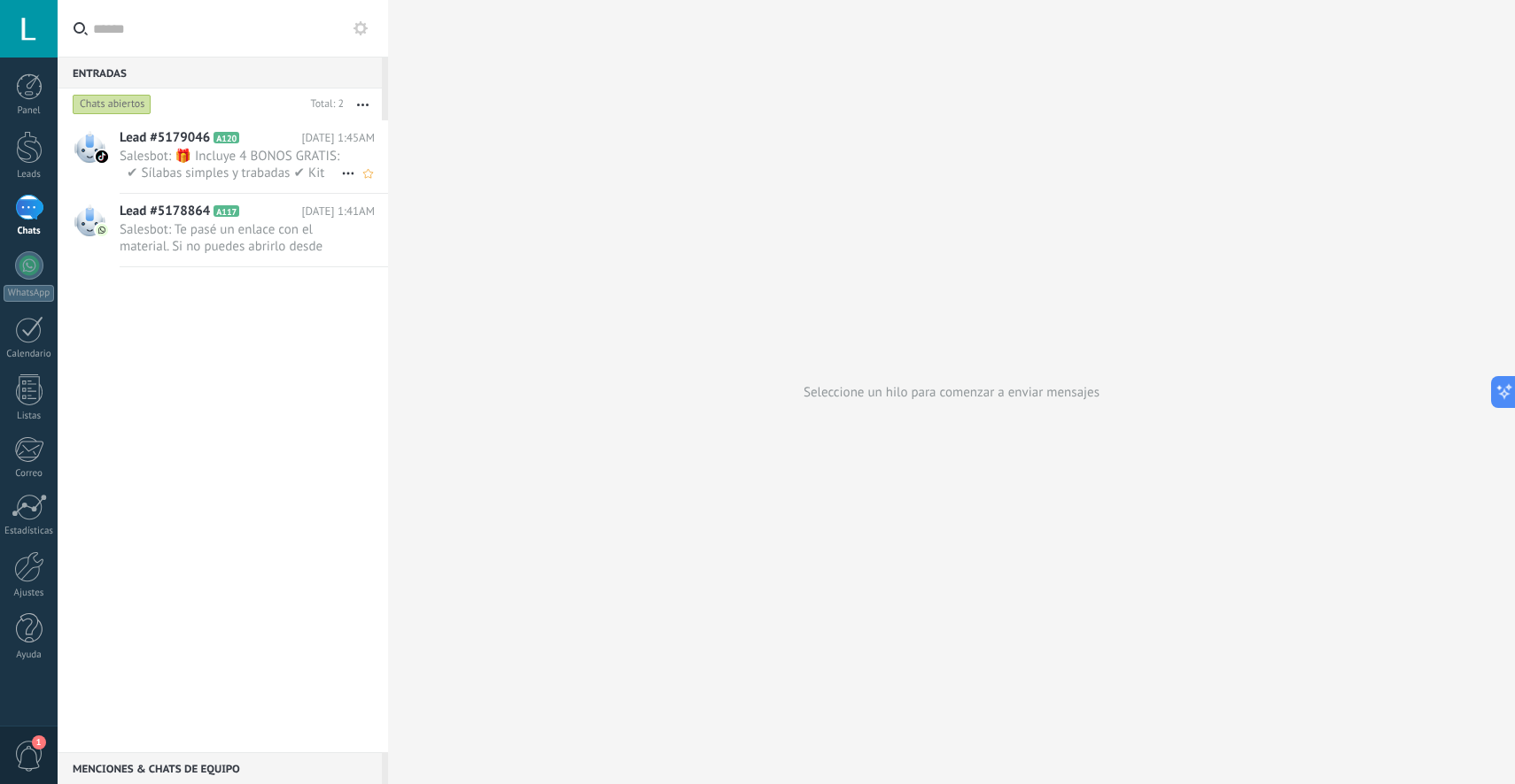
click at [239, 176] on span "Salesbot: 🎁 Incluye 4 BONOS GRATIS: ✔ Sílabas simples y trabadas ✔ Kit de alfab…" at bounding box center [230, 164] width 221 height 33
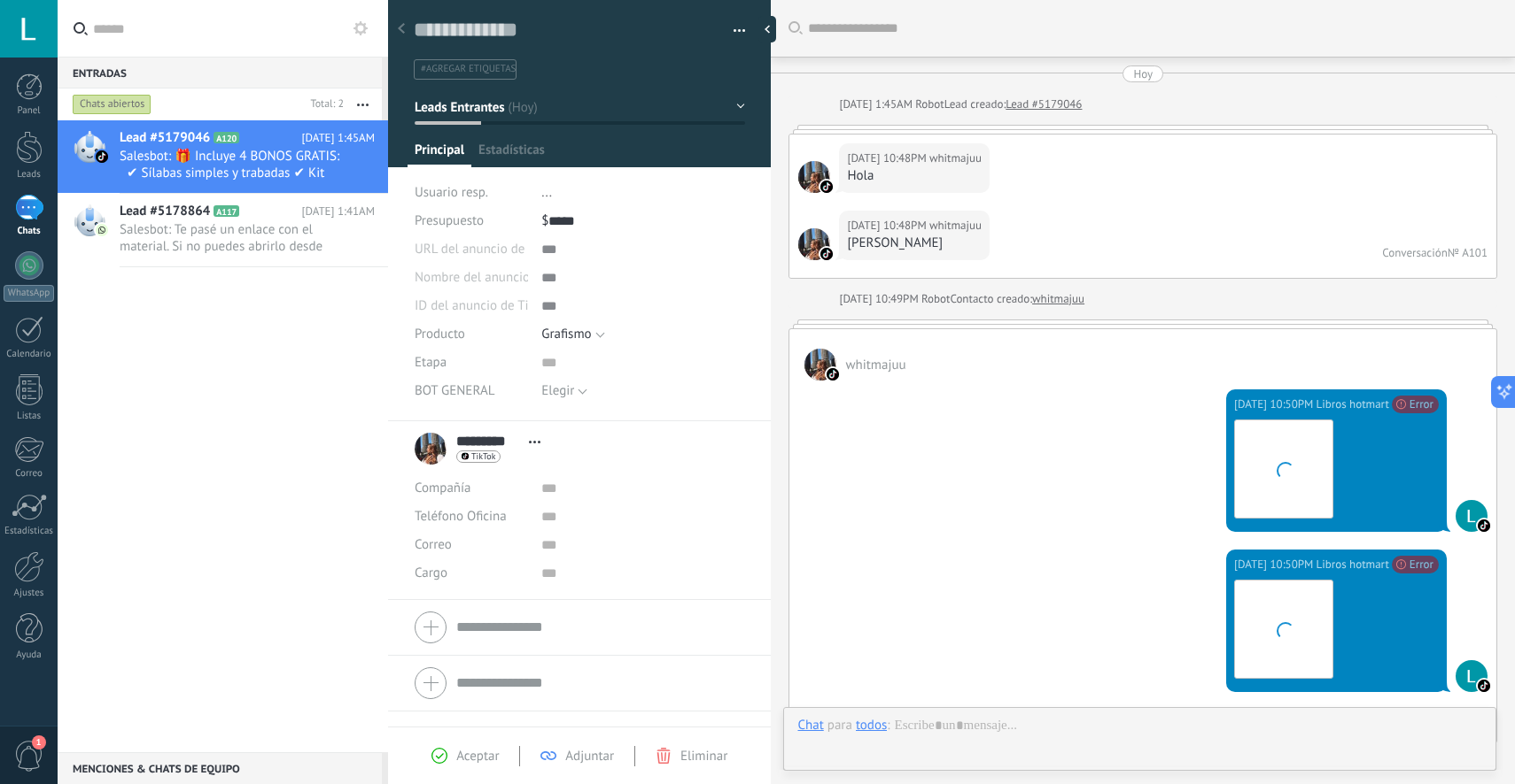
scroll to position [27, 0]
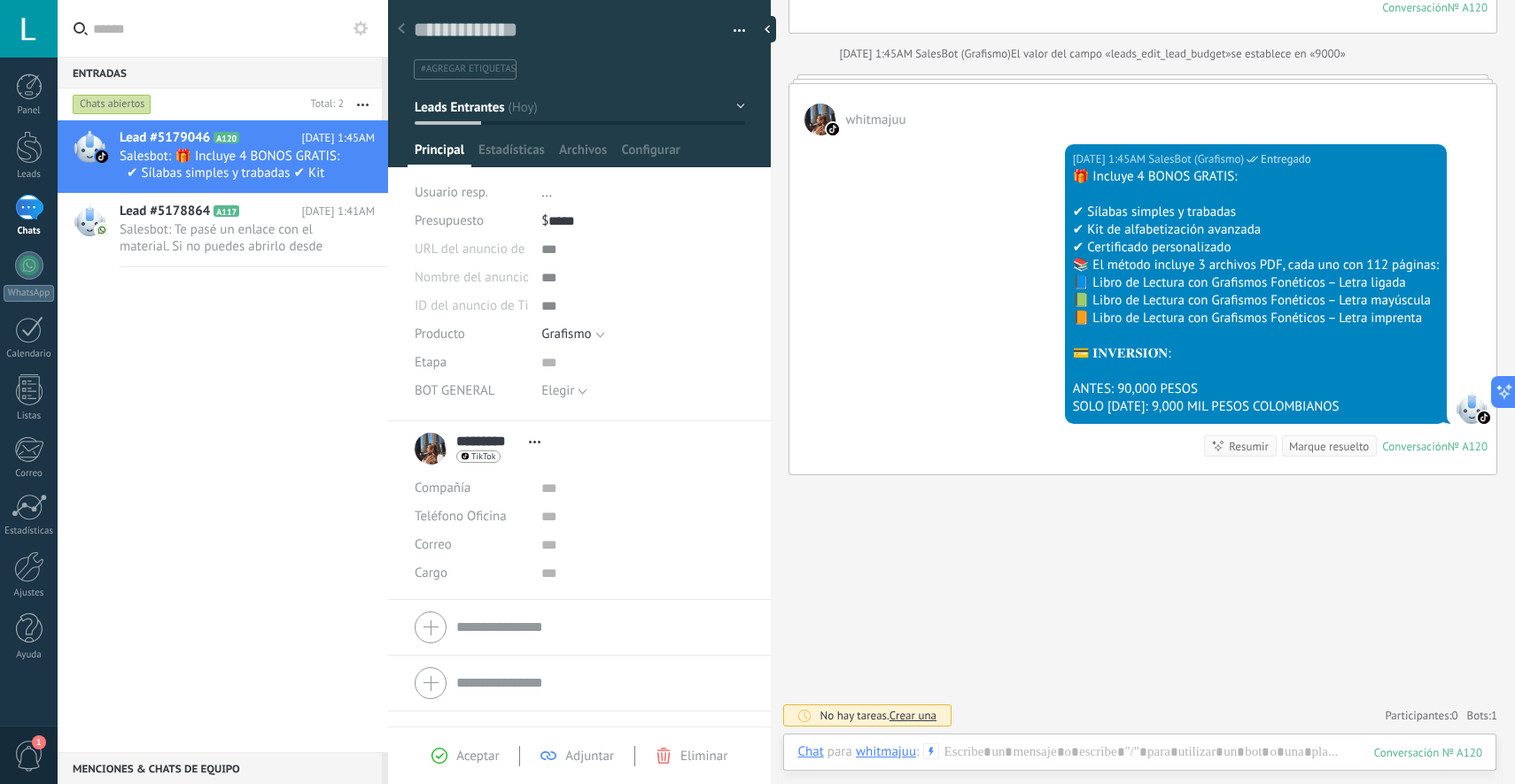
click at [1484, 717] on span "Bots: 1" at bounding box center [1481, 716] width 30 height 15
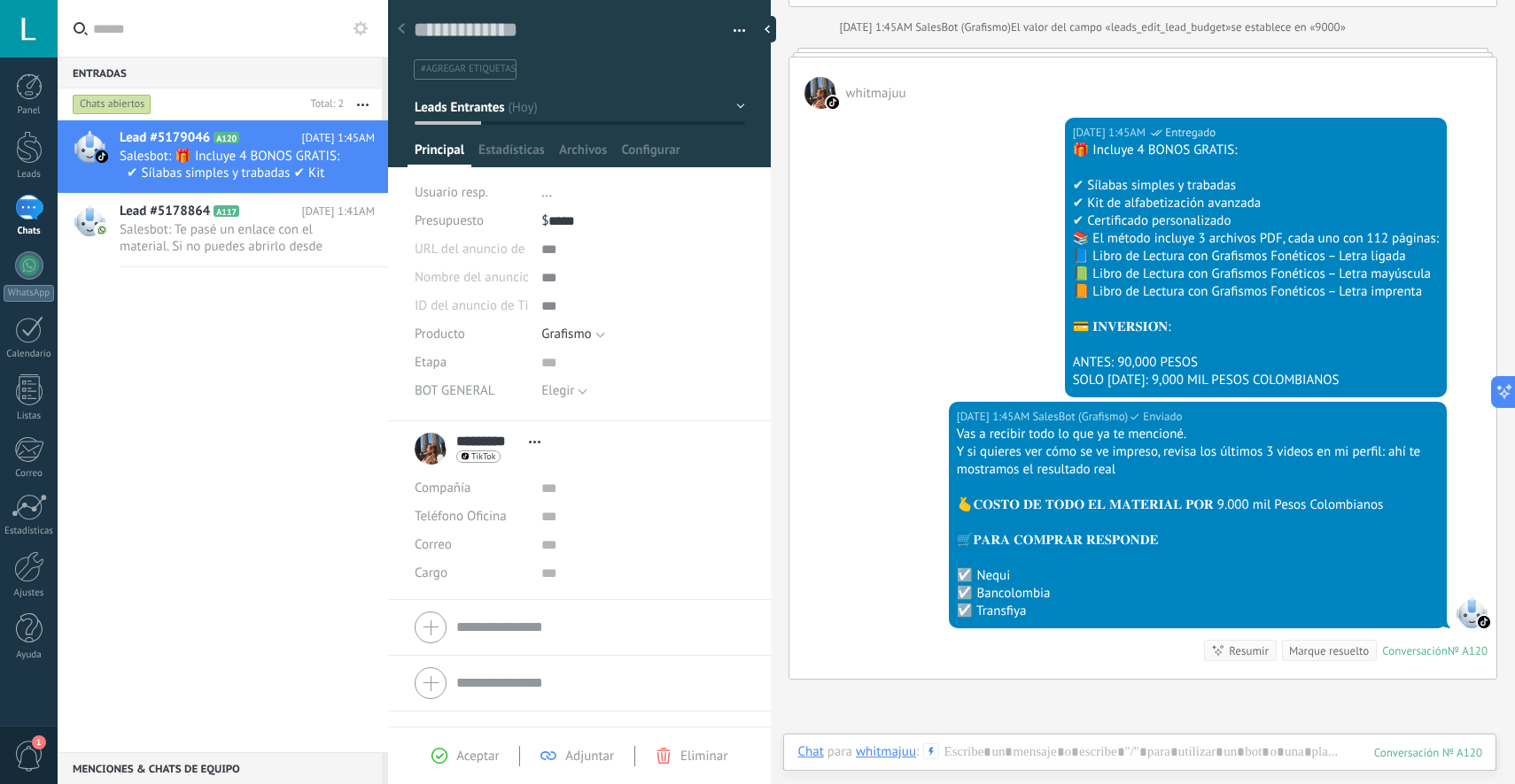
type input "*"
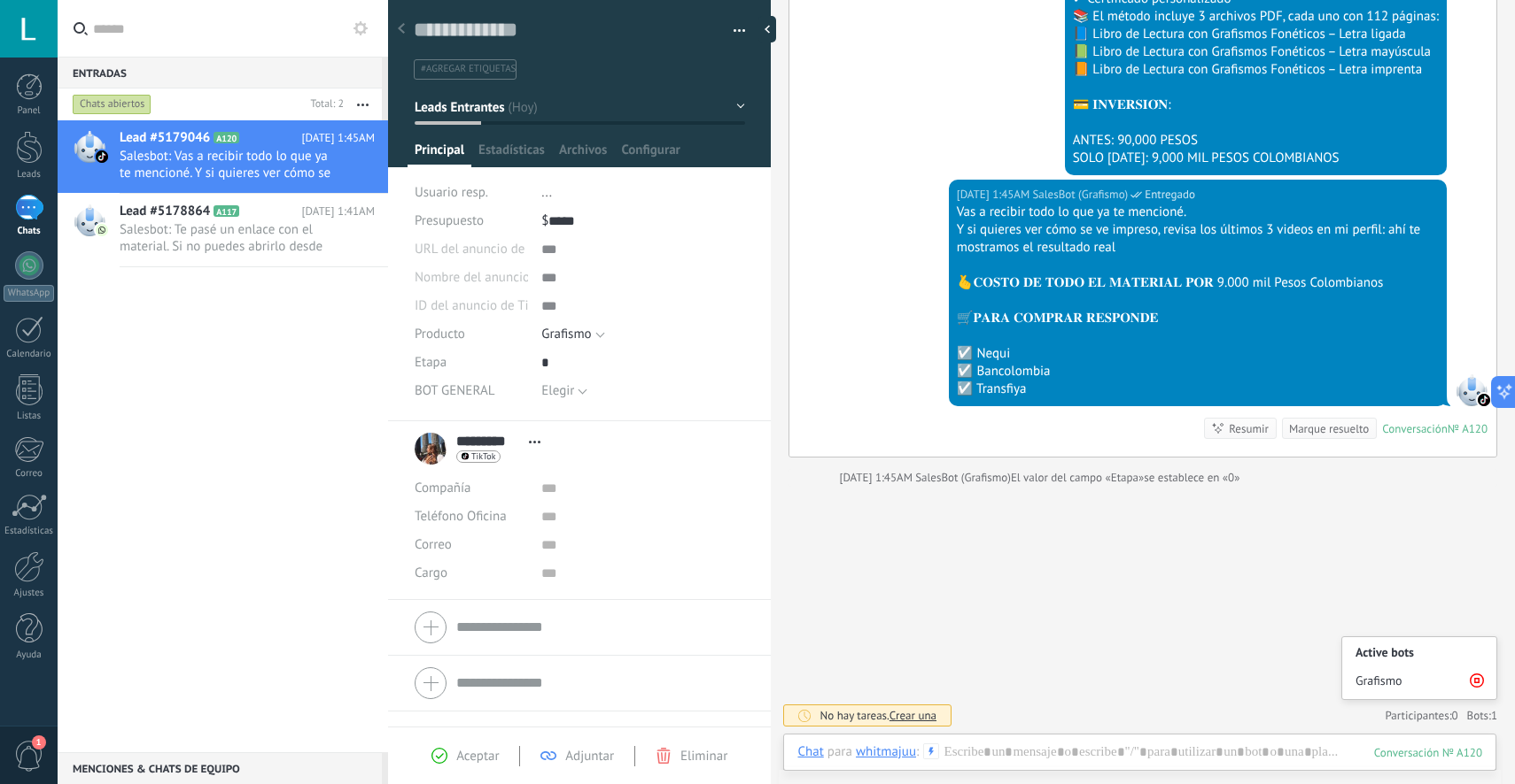
click at [1472, 684] on icon at bounding box center [1476, 681] width 14 height 14
click at [561, 392] on span "Elegir" at bounding box center [558, 390] width 32 height 17
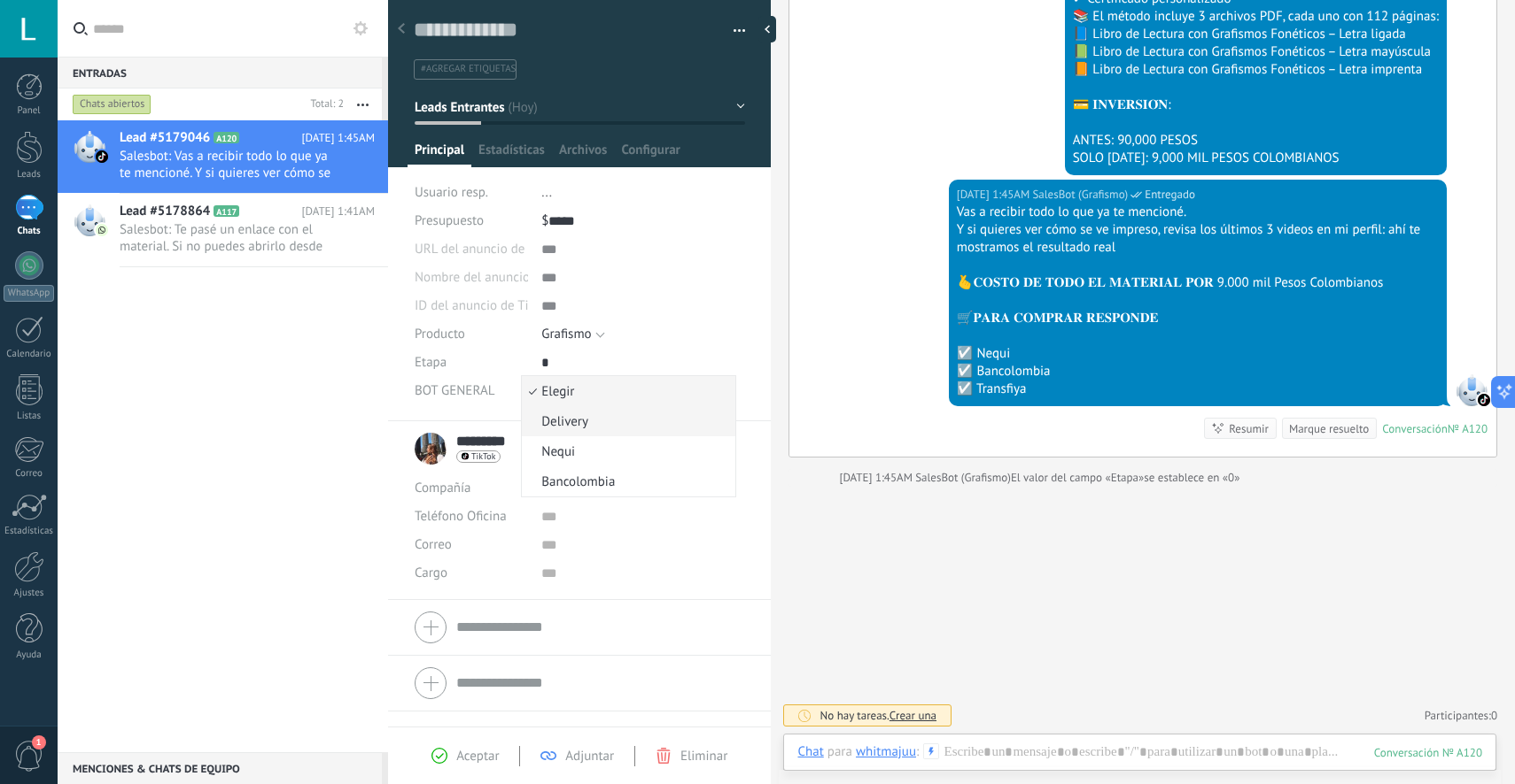
click at [587, 425] on span "Delivery" at bounding box center [625, 422] width 208 height 17
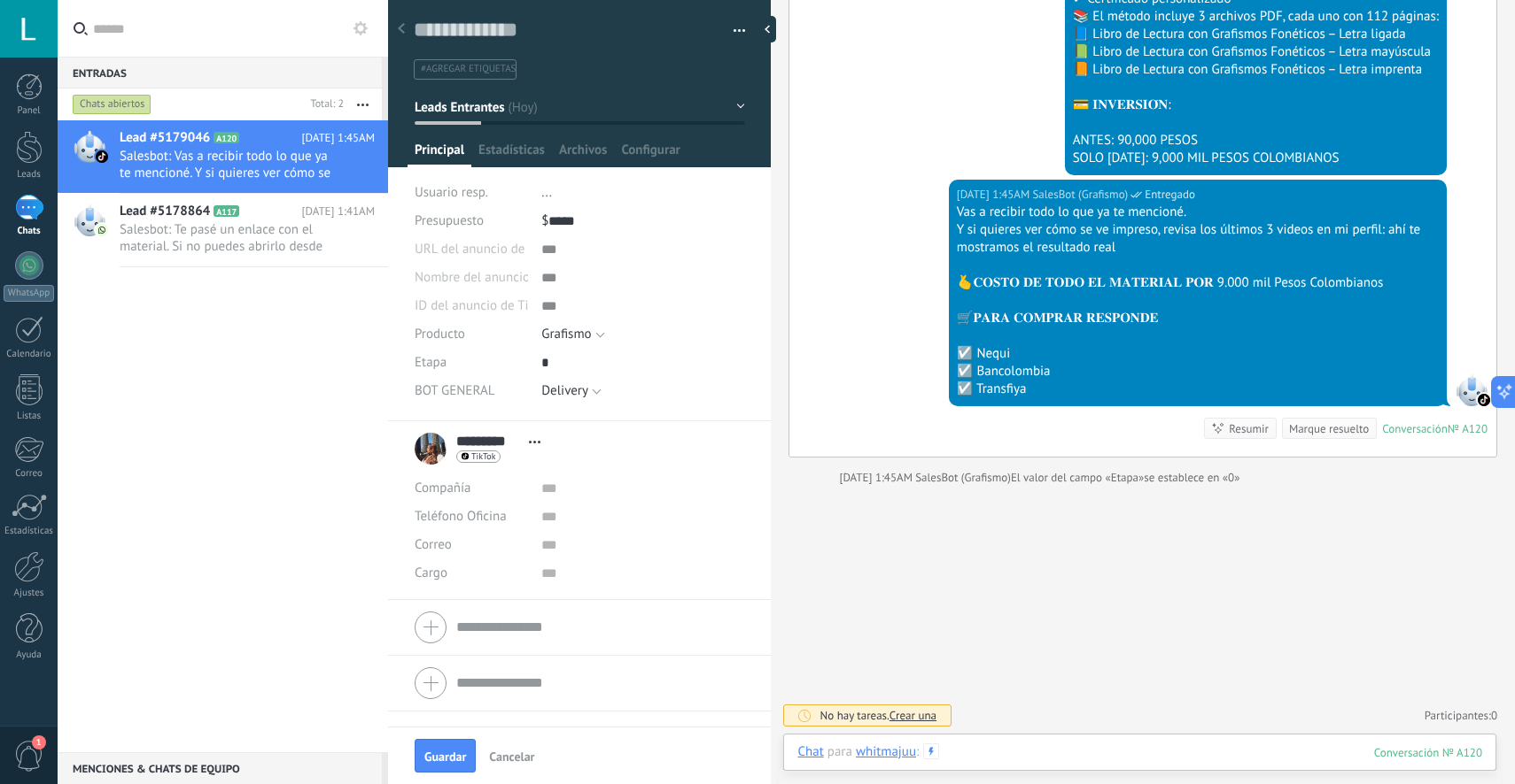
click at [1012, 744] on div at bounding box center [1139, 770] width 685 height 53
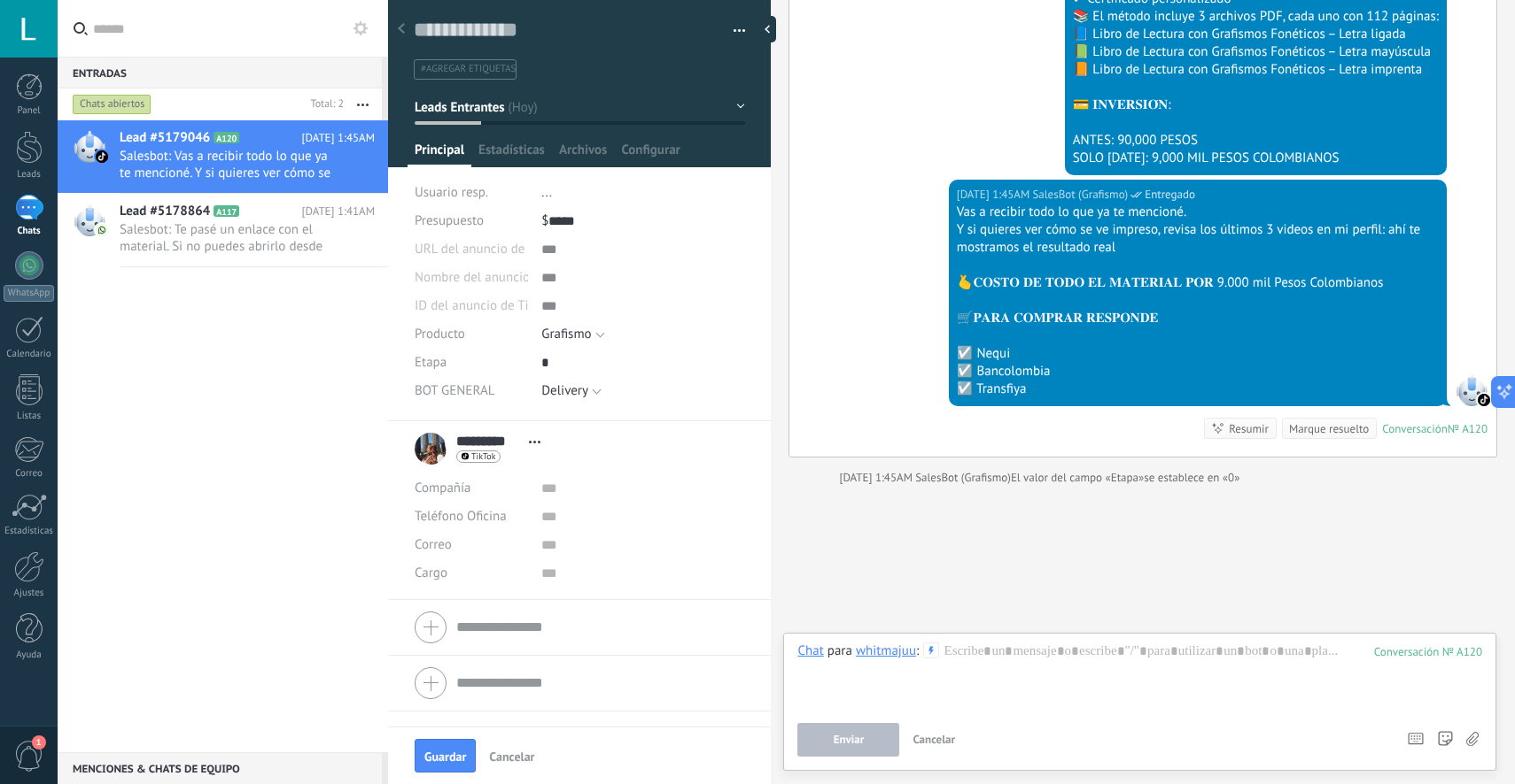
click at [508, 766] on button "Cancelar" at bounding box center [512, 756] width 59 height 29
click at [996, 664] on div at bounding box center [1139, 676] width 685 height 67
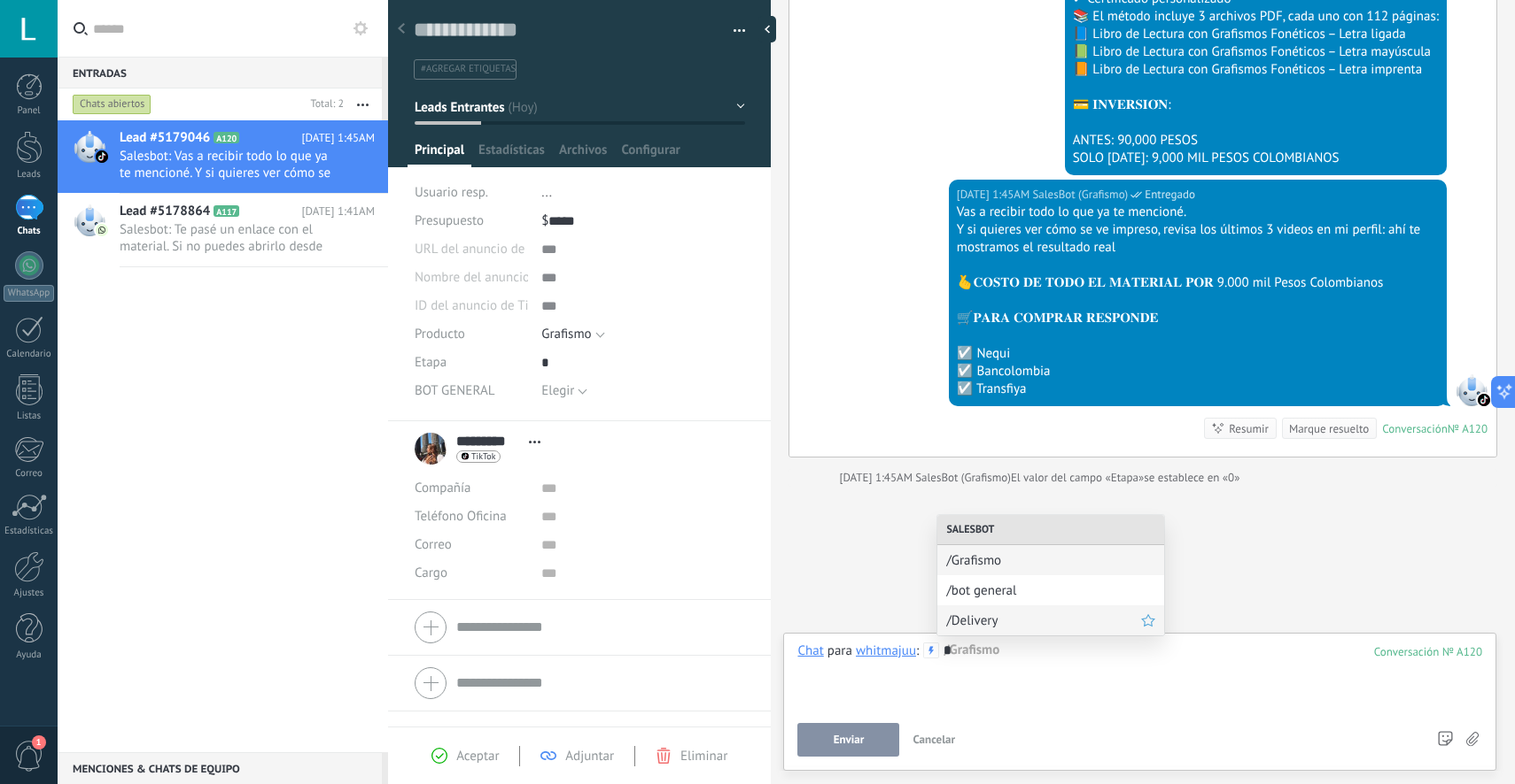
click at [1022, 616] on span "/Delivery" at bounding box center [1044, 620] width 195 height 17
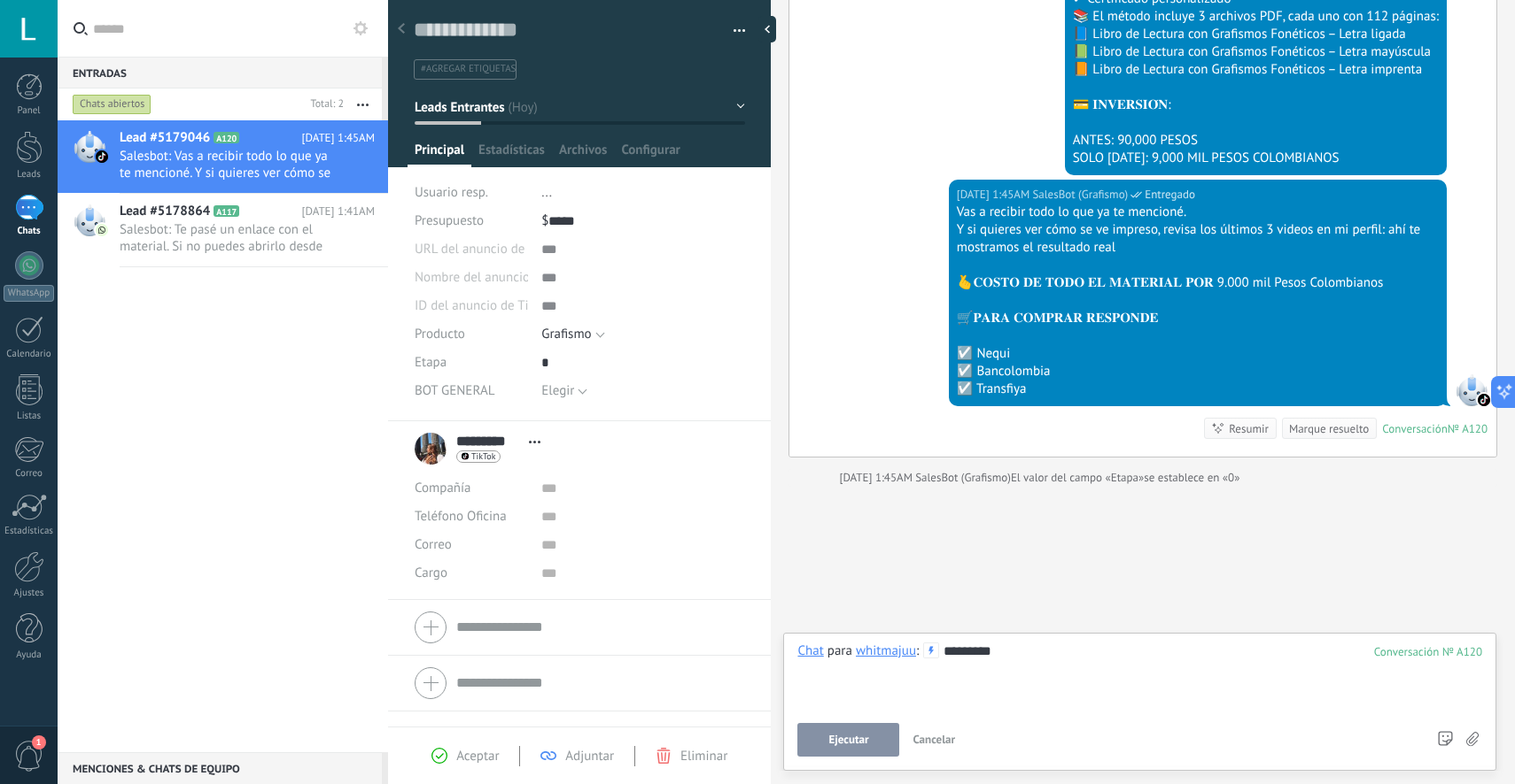
click at [855, 745] on span "Ejecutar" at bounding box center [848, 740] width 40 height 13
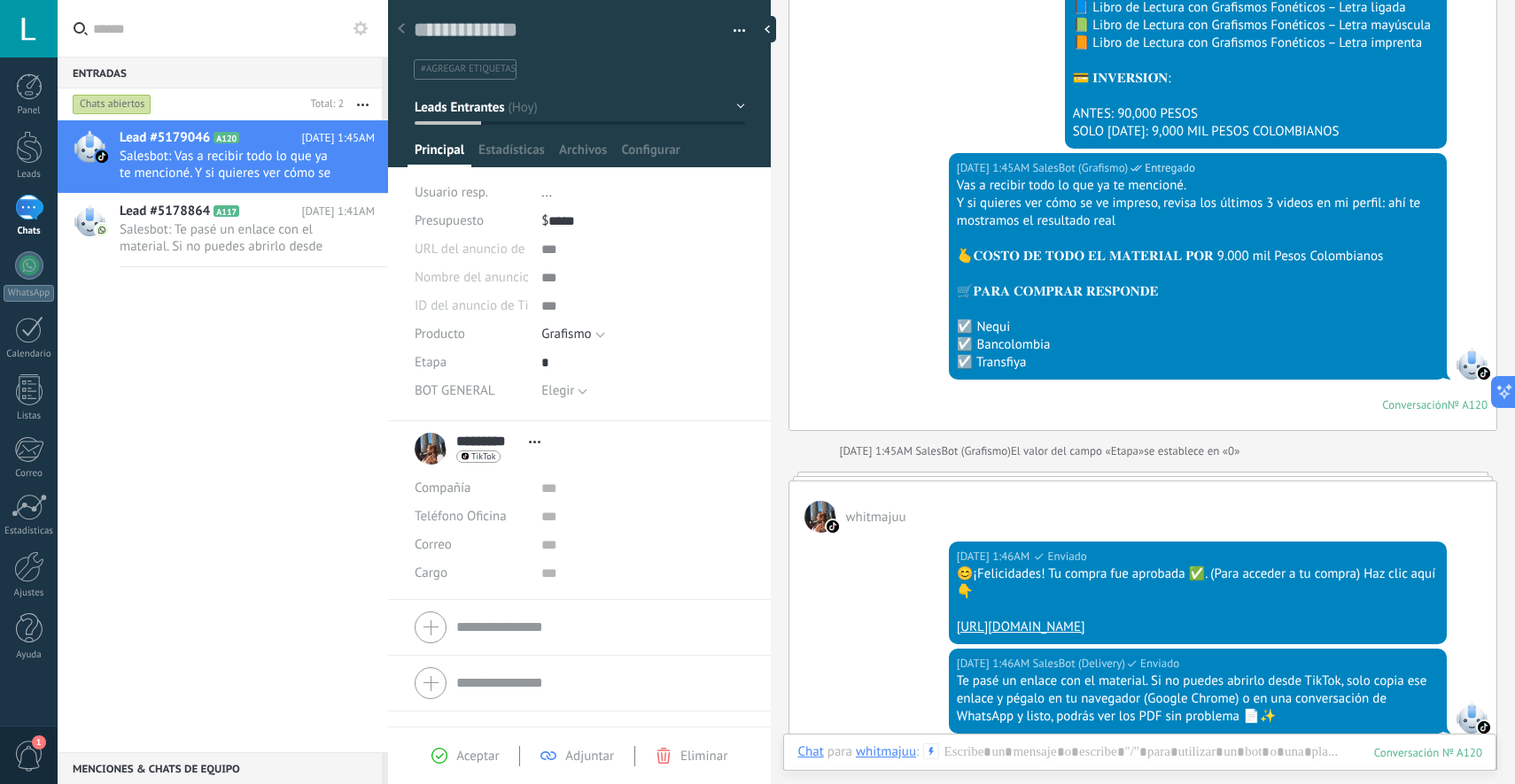
scroll to position [6860, 0]
